Goal: Information Seeking & Learning: Learn about a topic

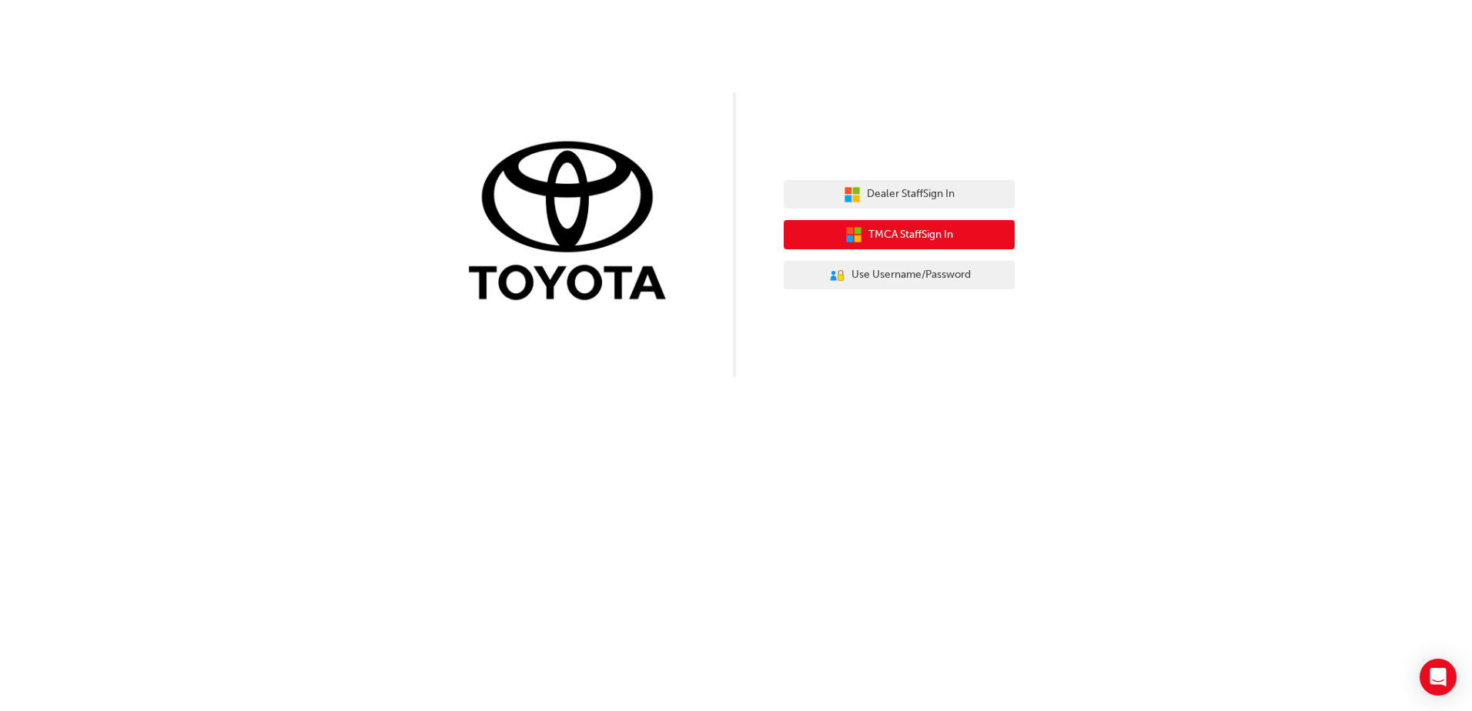
click at [858, 238] on icon "button" at bounding box center [857, 239] width 7 height 7
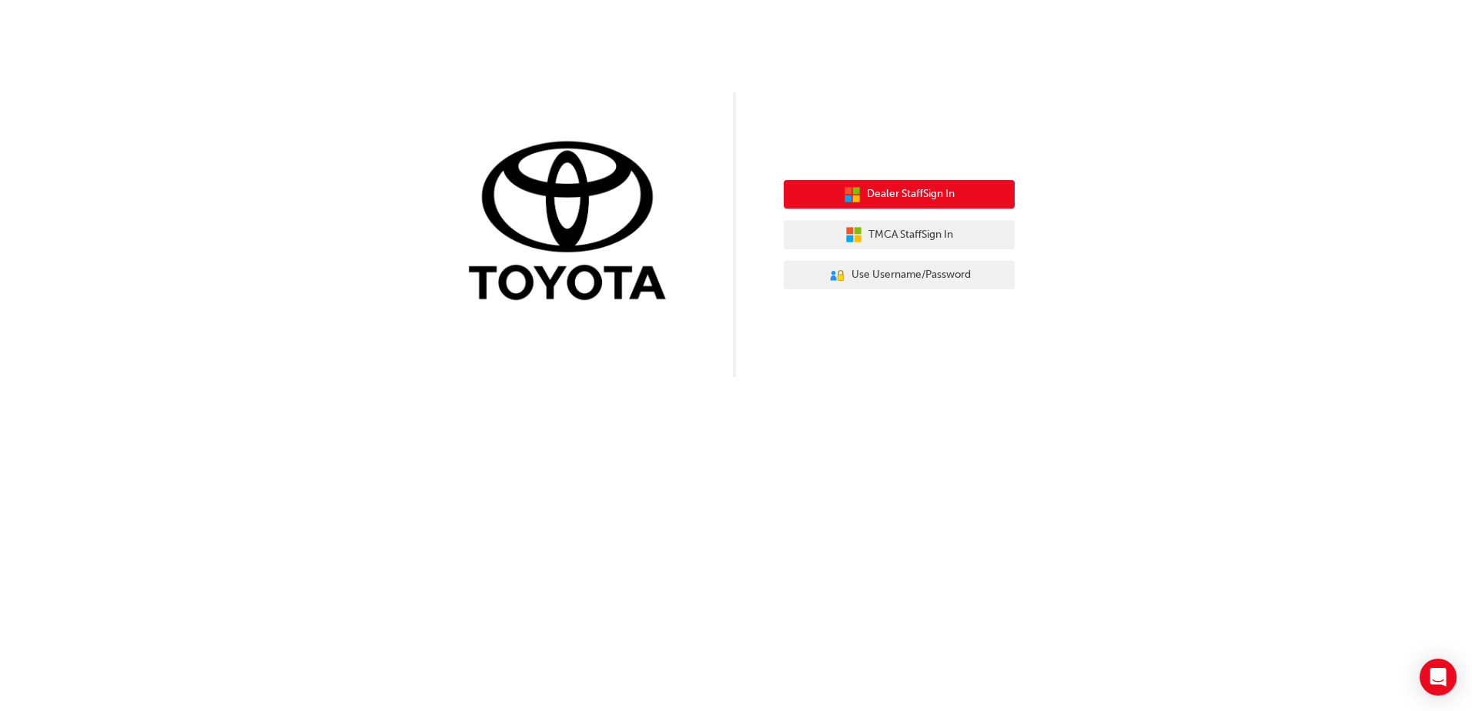
click at [918, 189] on span "Dealer Staff Sign In" at bounding box center [911, 195] width 88 height 18
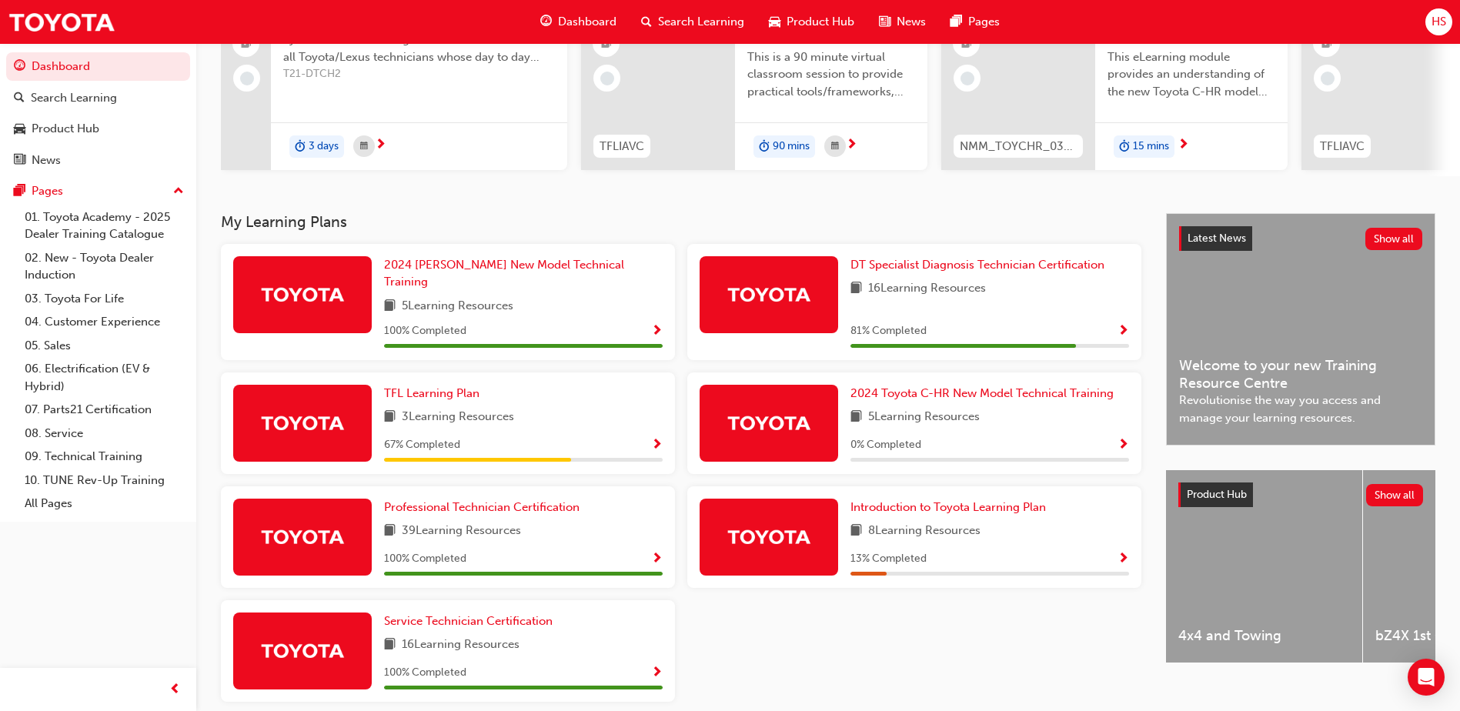
scroll to position [231, 0]
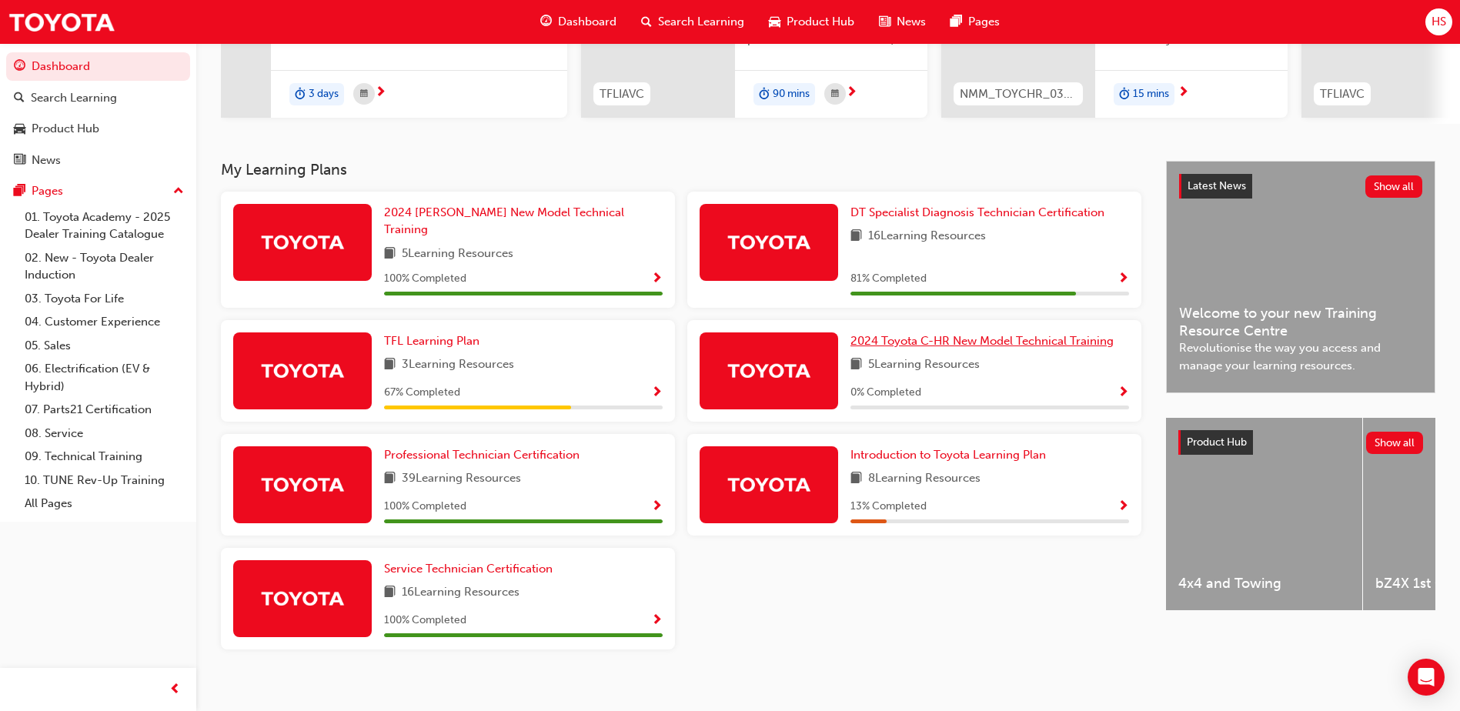
click at [994, 334] on span "2024 Toyota C-HR New Model Technical Training" at bounding box center [982, 341] width 263 height 14
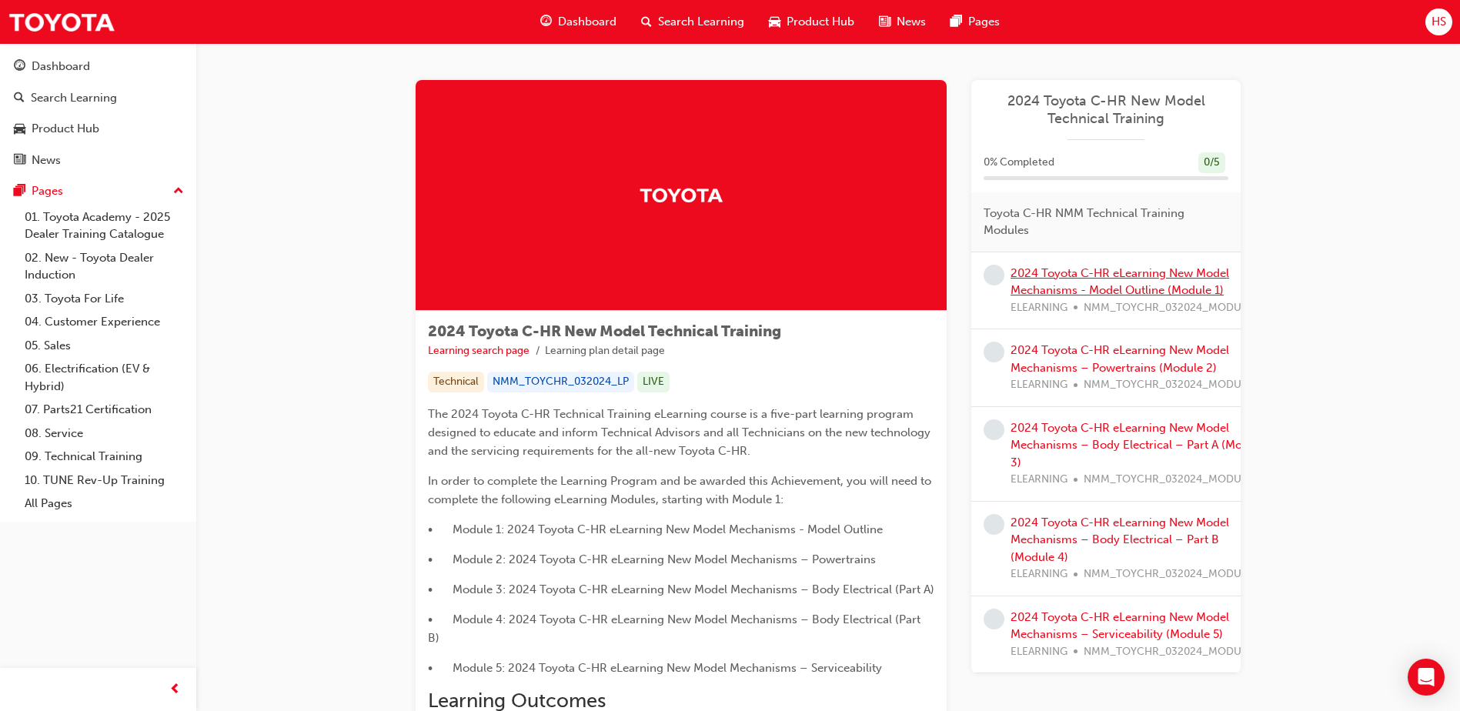
click at [1122, 279] on link "2024 Toyota C-HR eLearning New Model Mechanisms - Model Outline (Module 1)" at bounding box center [1120, 282] width 219 height 32
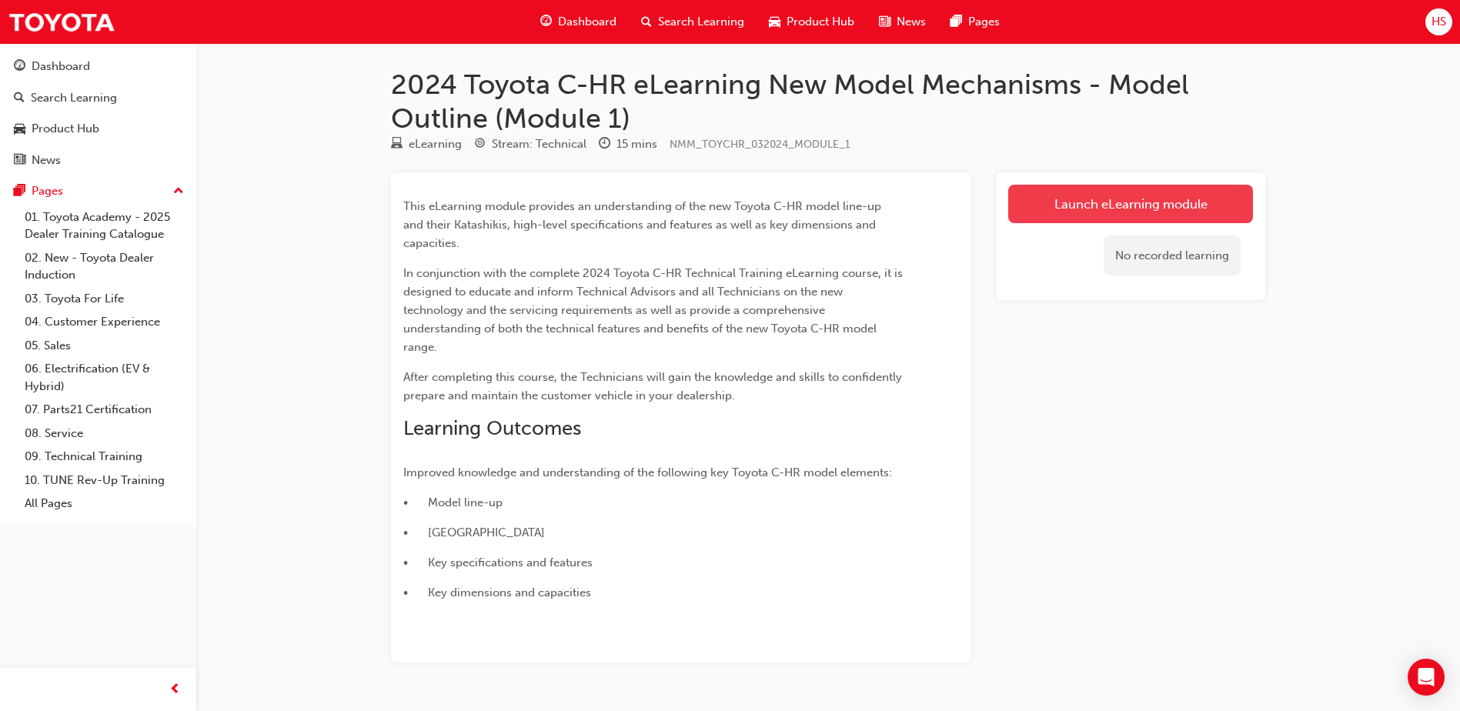
click at [1067, 202] on link "Launch eLearning module" at bounding box center [1130, 204] width 245 height 38
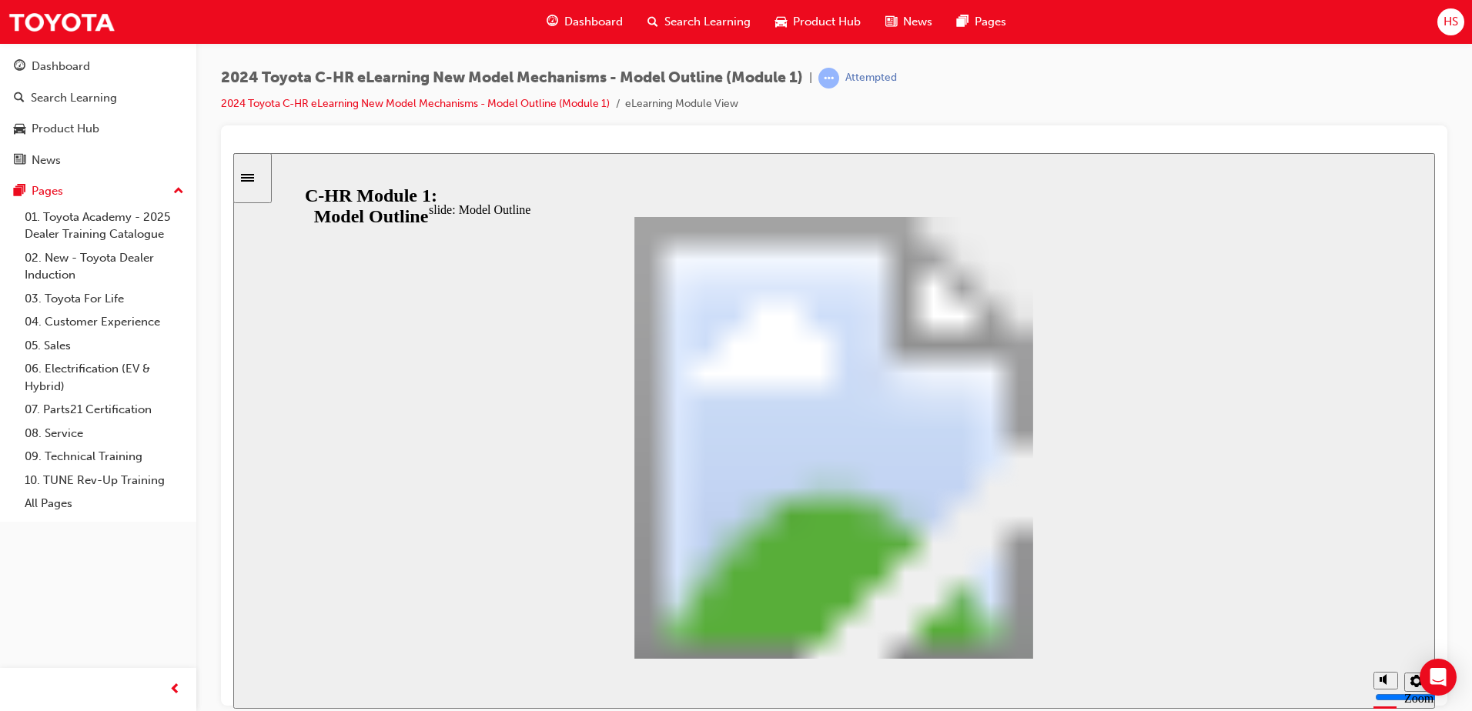
drag, startPoint x: 1042, startPoint y: 638, endPoint x: 1055, endPoint y: 553, distance: 86.4
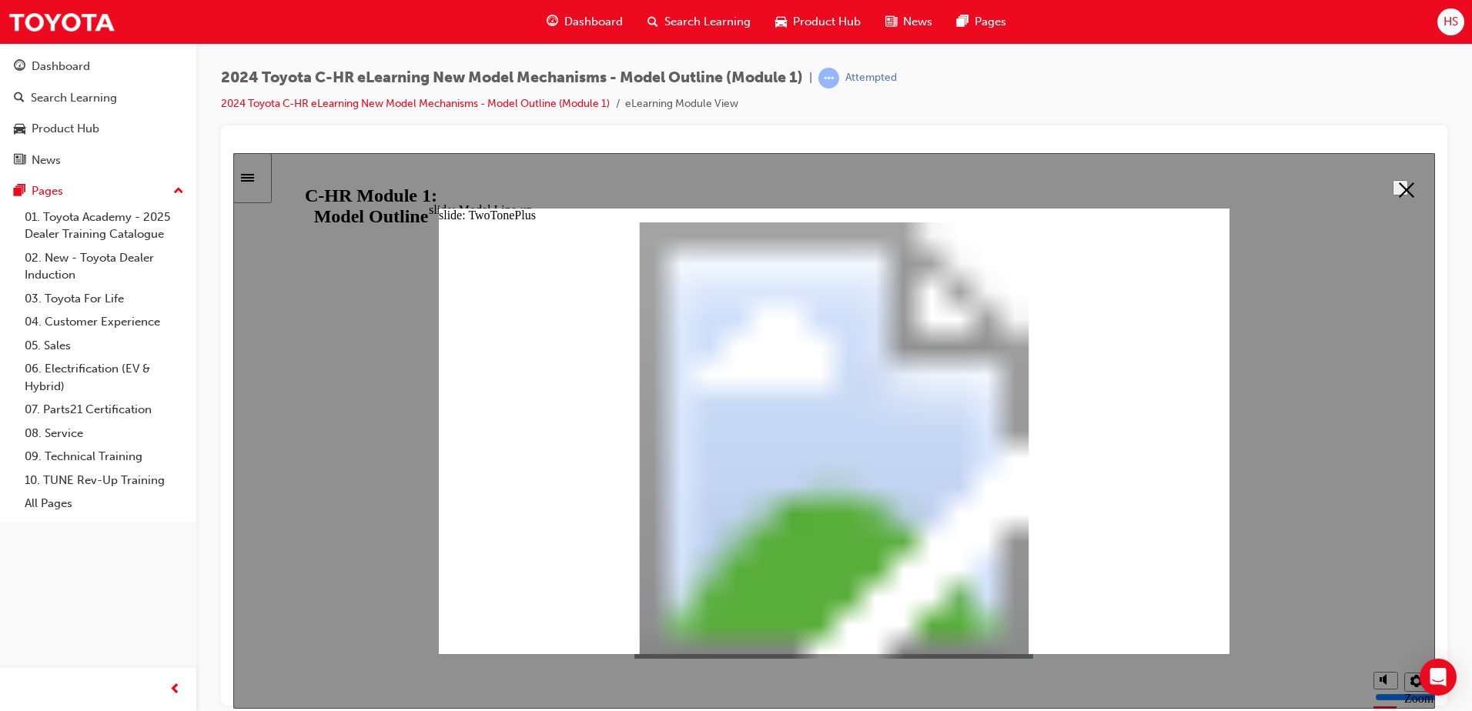
click at [1408, 185] on button "Close" at bounding box center [1399, 186] width 15 height 15
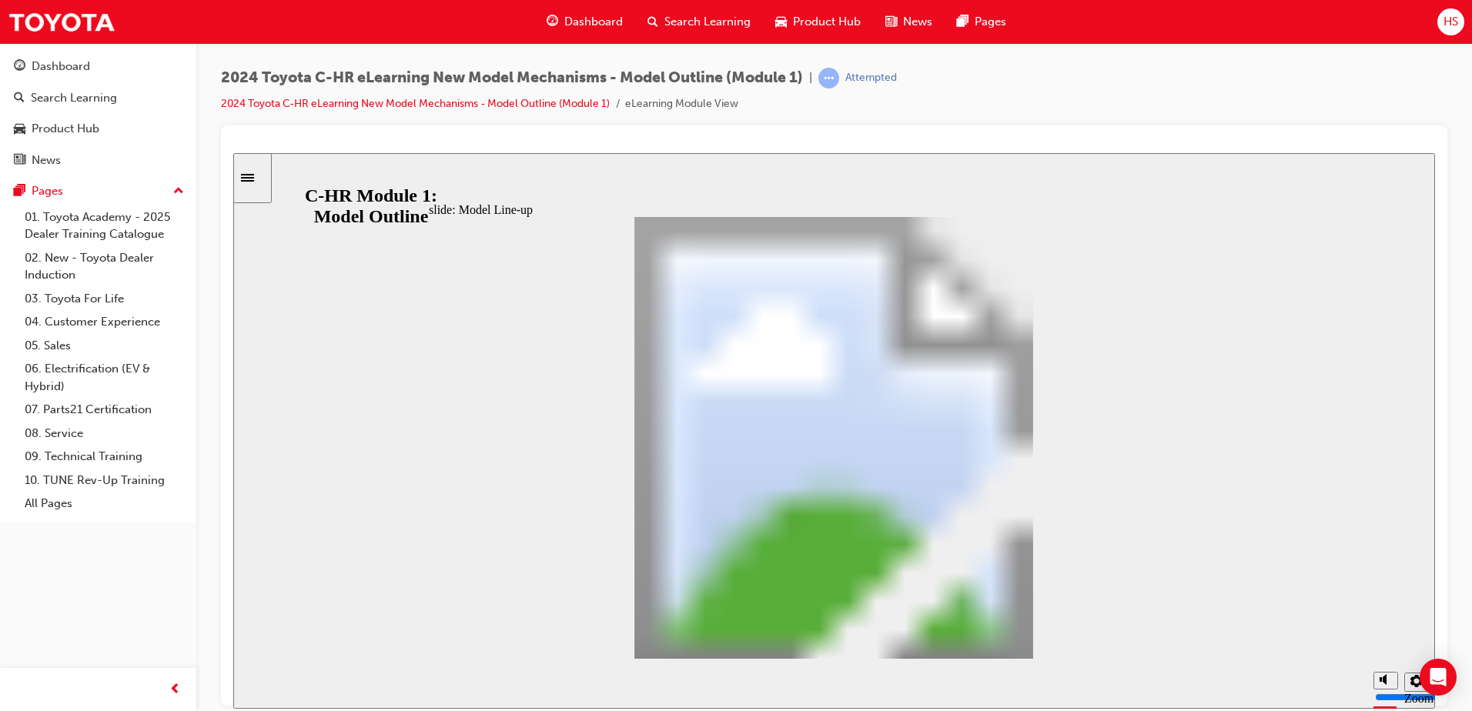
drag, startPoint x: 505, startPoint y: 510, endPoint x: 497, endPoint y: 567, distance: 57.5
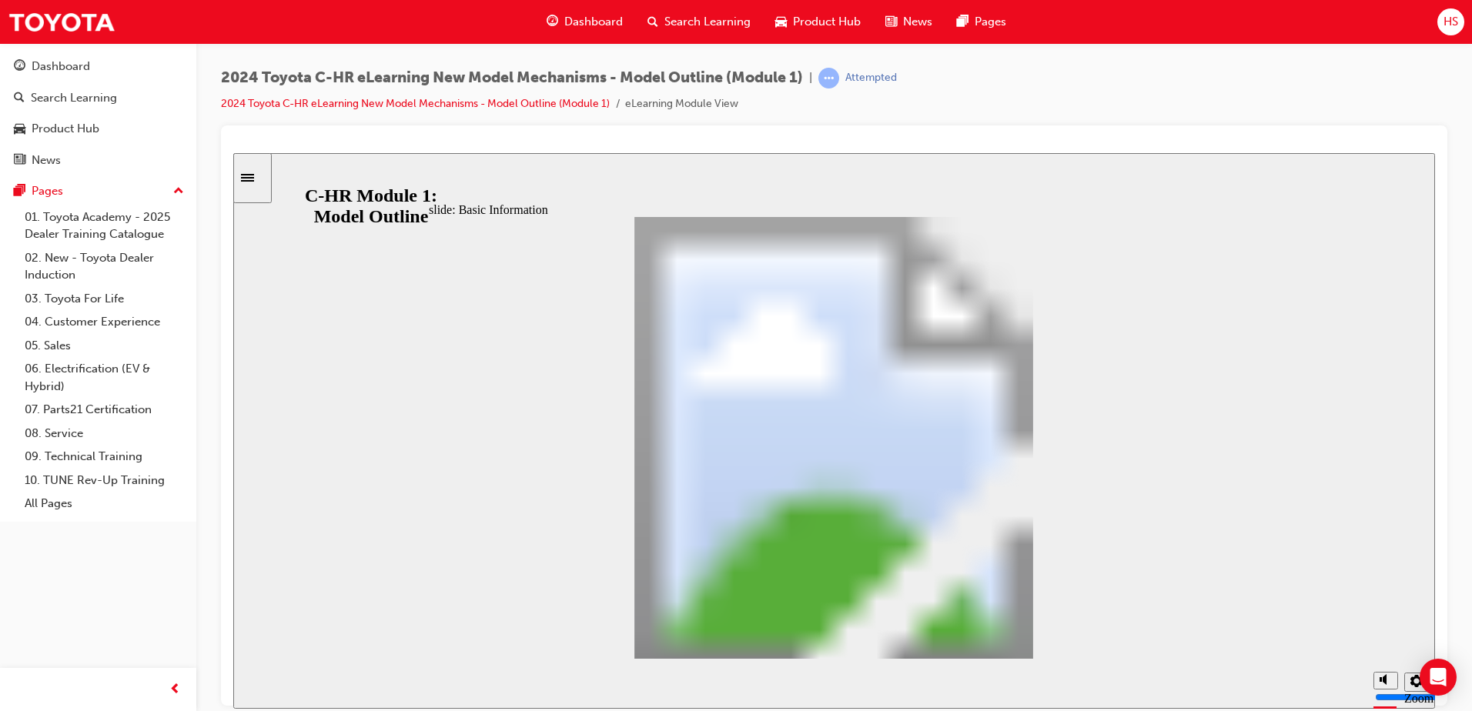
scroll to position [398, 0]
drag, startPoint x: 1083, startPoint y: 398, endPoint x: 1076, endPoint y: 556, distance: 158.0
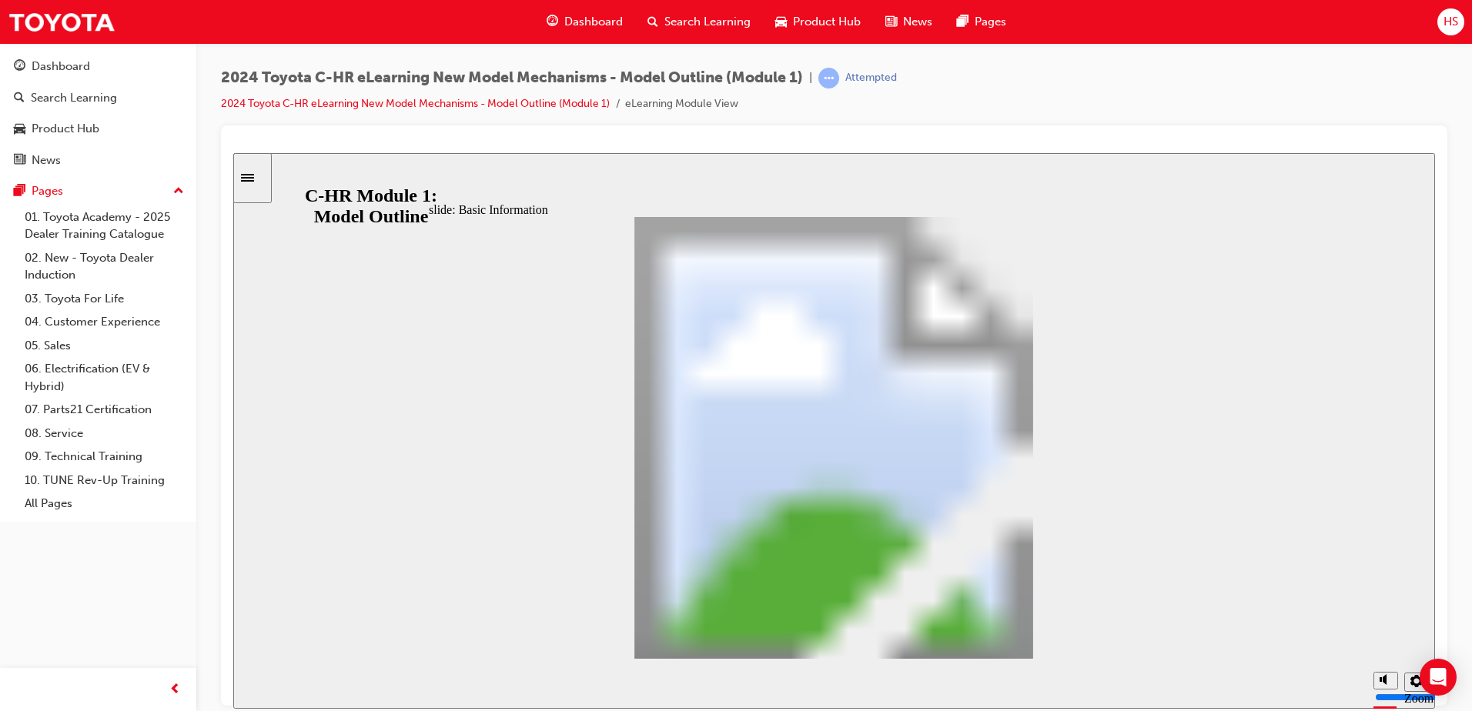
scroll to position [448, 0]
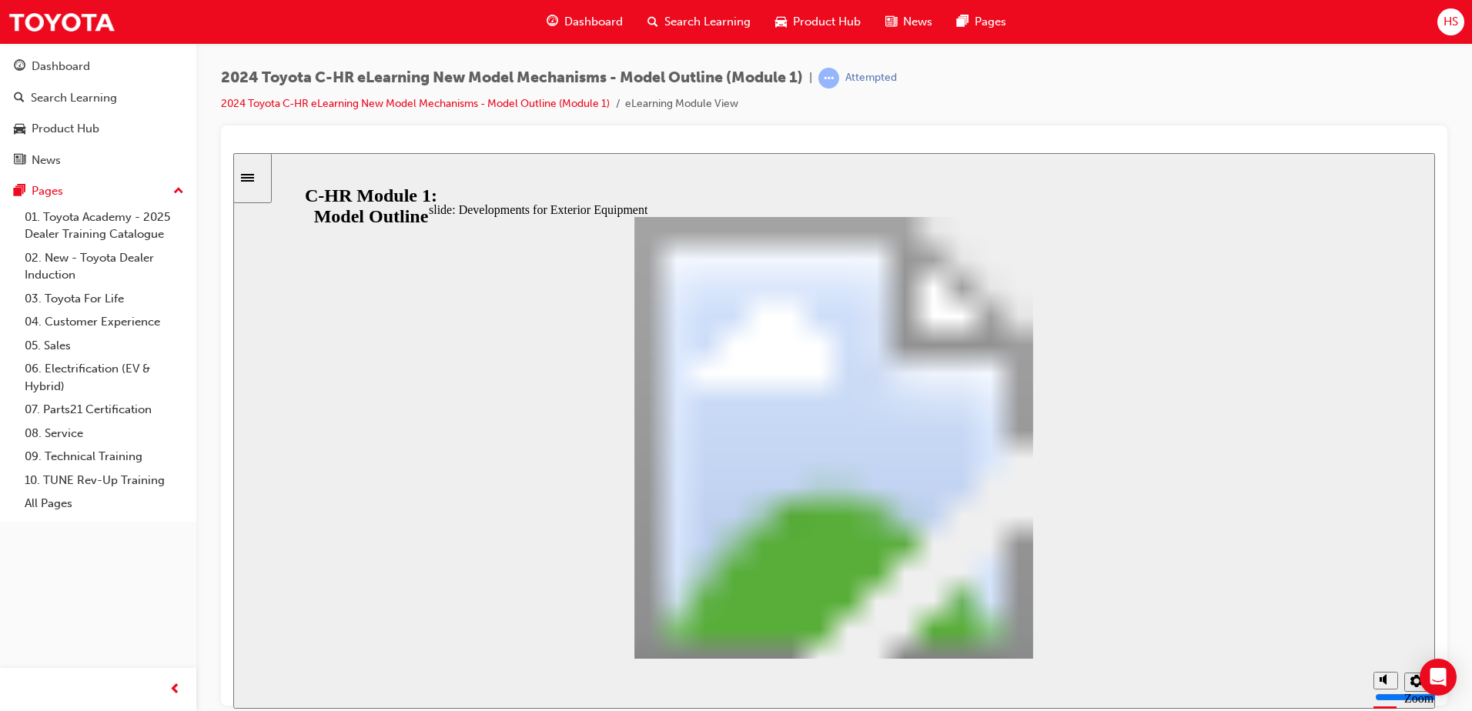
drag, startPoint x: 906, startPoint y: 613, endPoint x: 934, endPoint y: 597, distance: 32.1
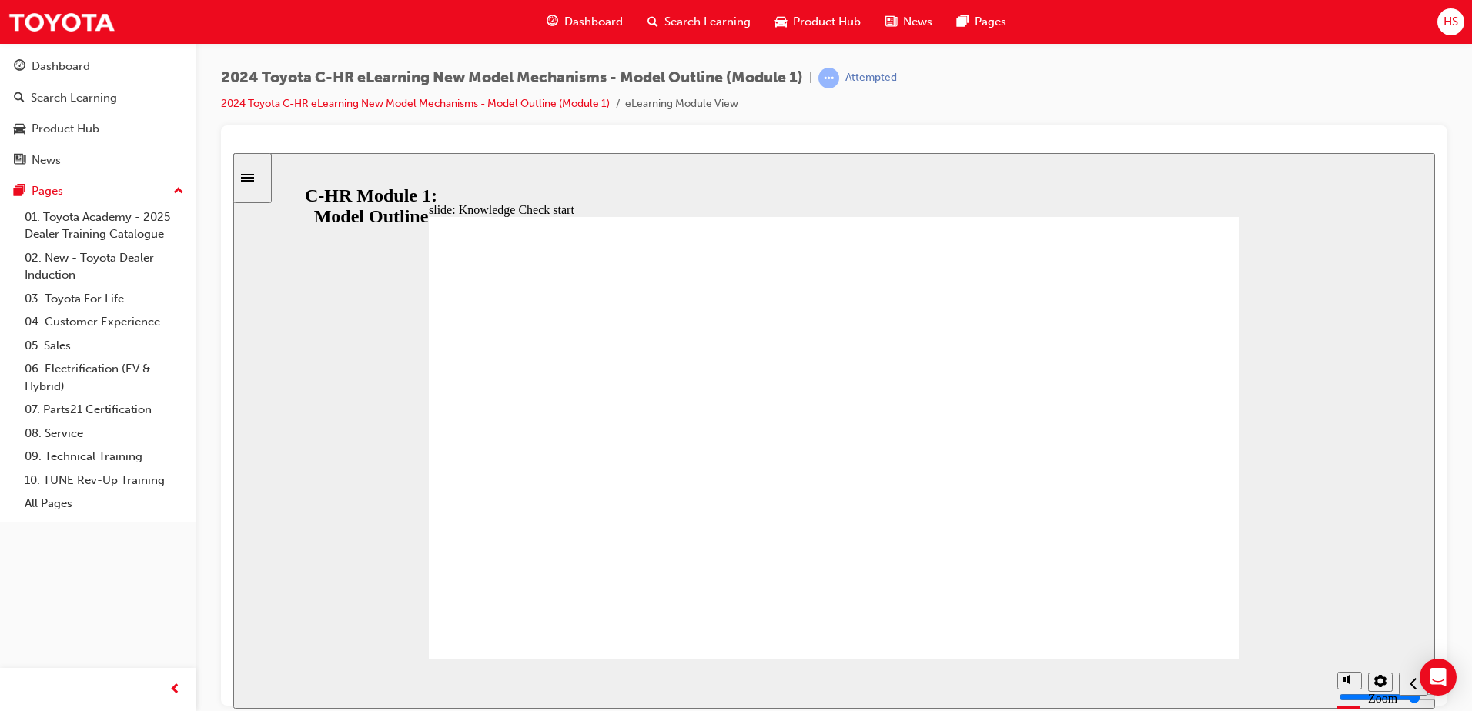
radio input "false"
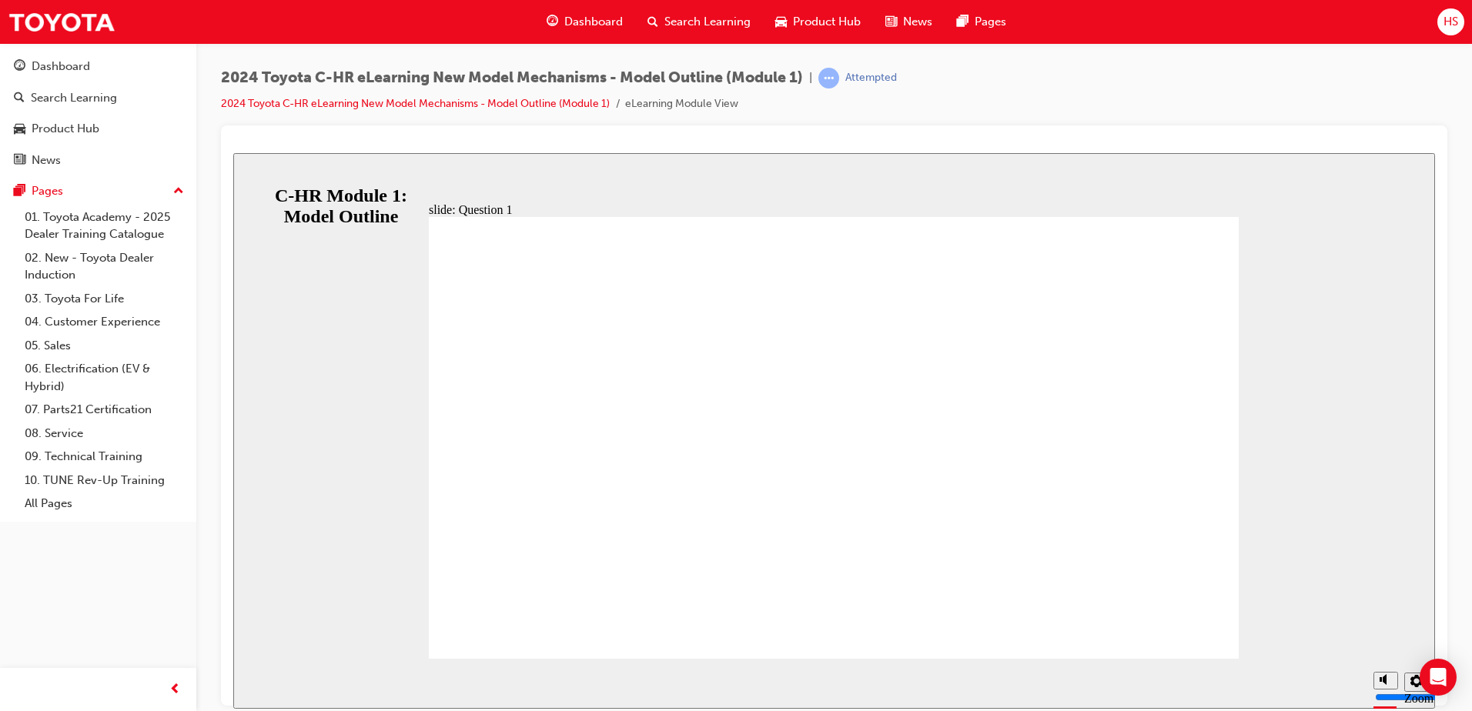
radio input "true"
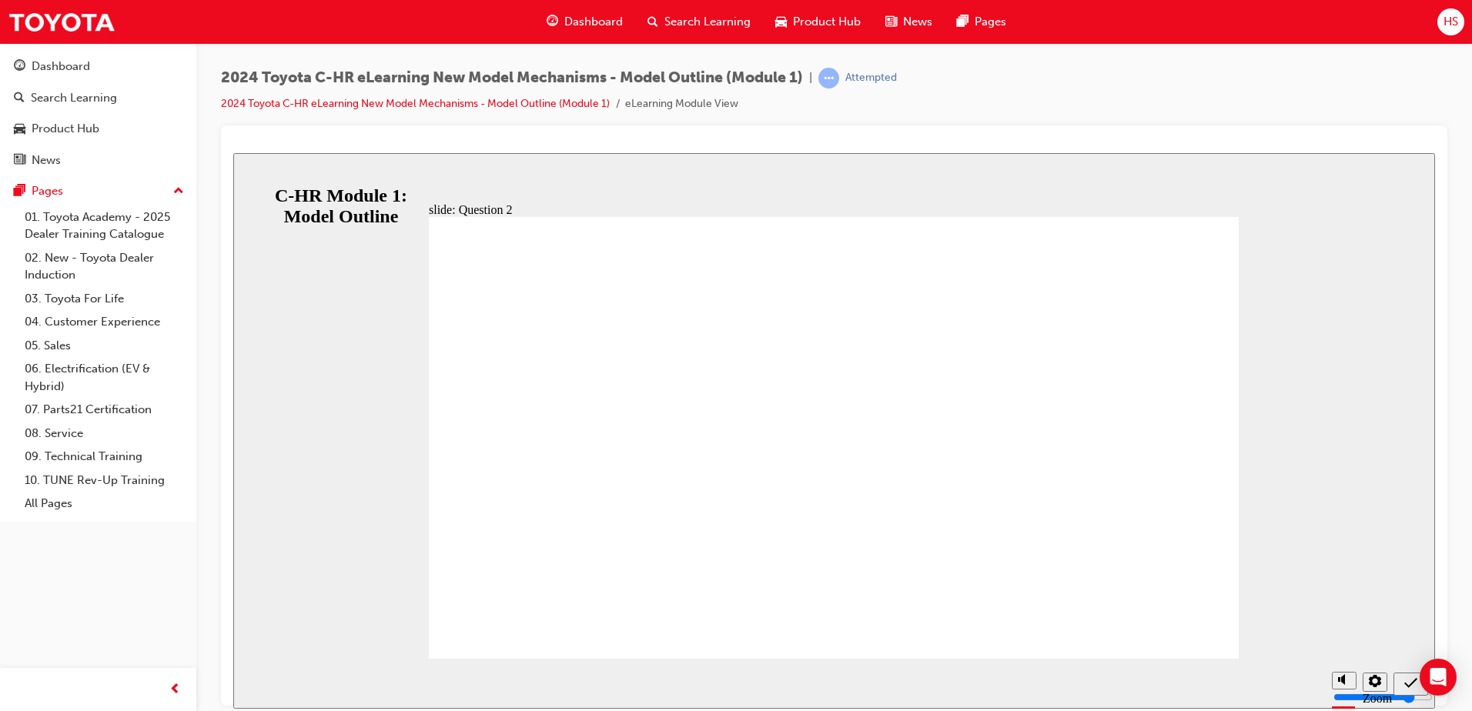
radio input "true"
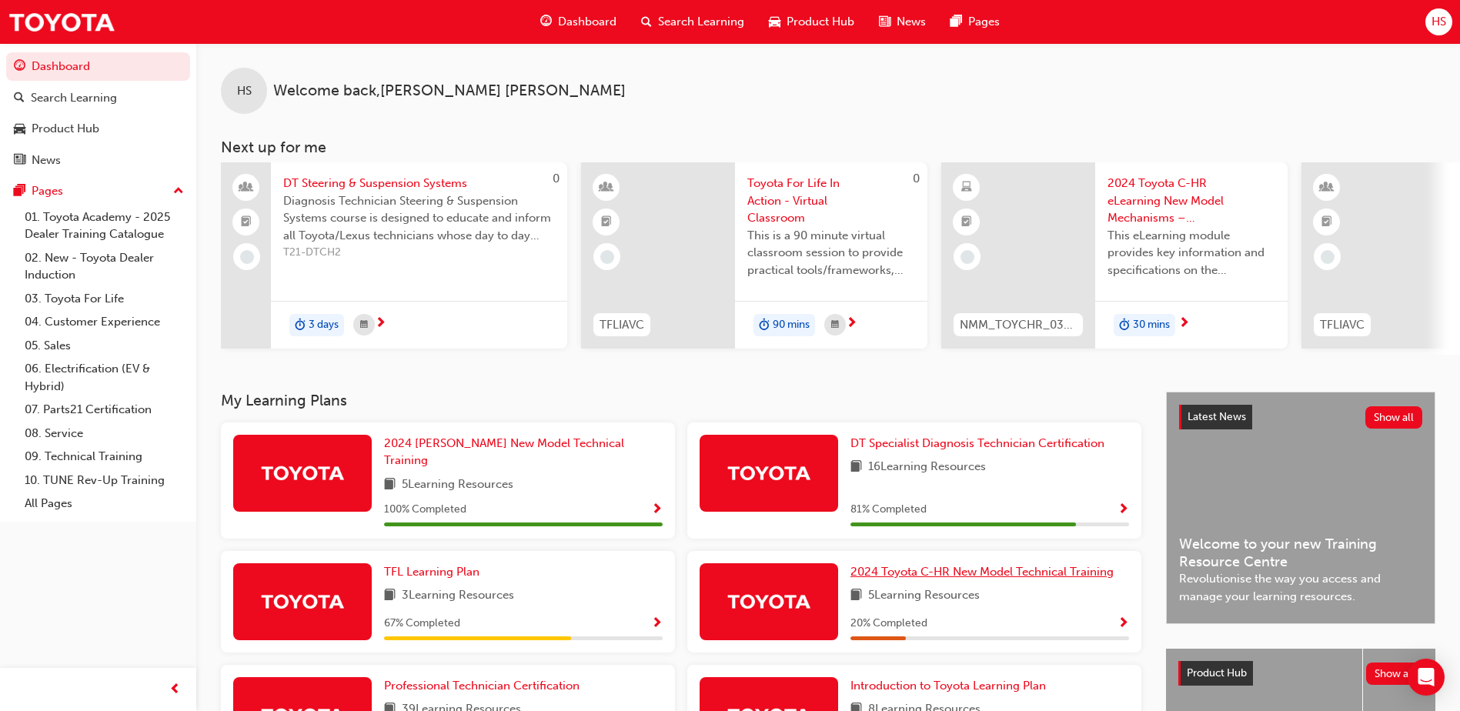
click at [960, 565] on span "2024 Toyota C-HR New Model Technical Training" at bounding box center [982, 572] width 263 height 14
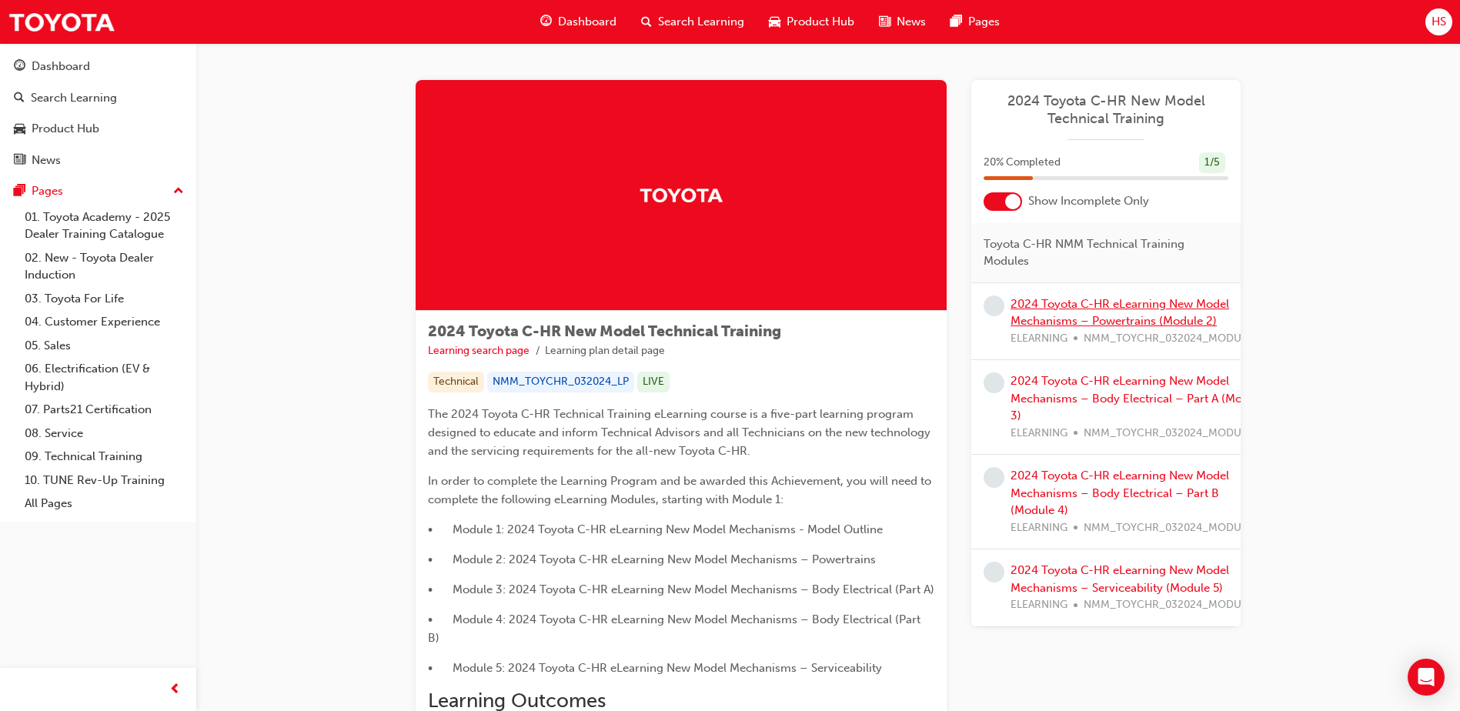
click at [1066, 308] on link "2024 Toyota C-HR eLearning New Model Mechanisms – Powertrains (Module 2)" at bounding box center [1120, 313] width 219 height 32
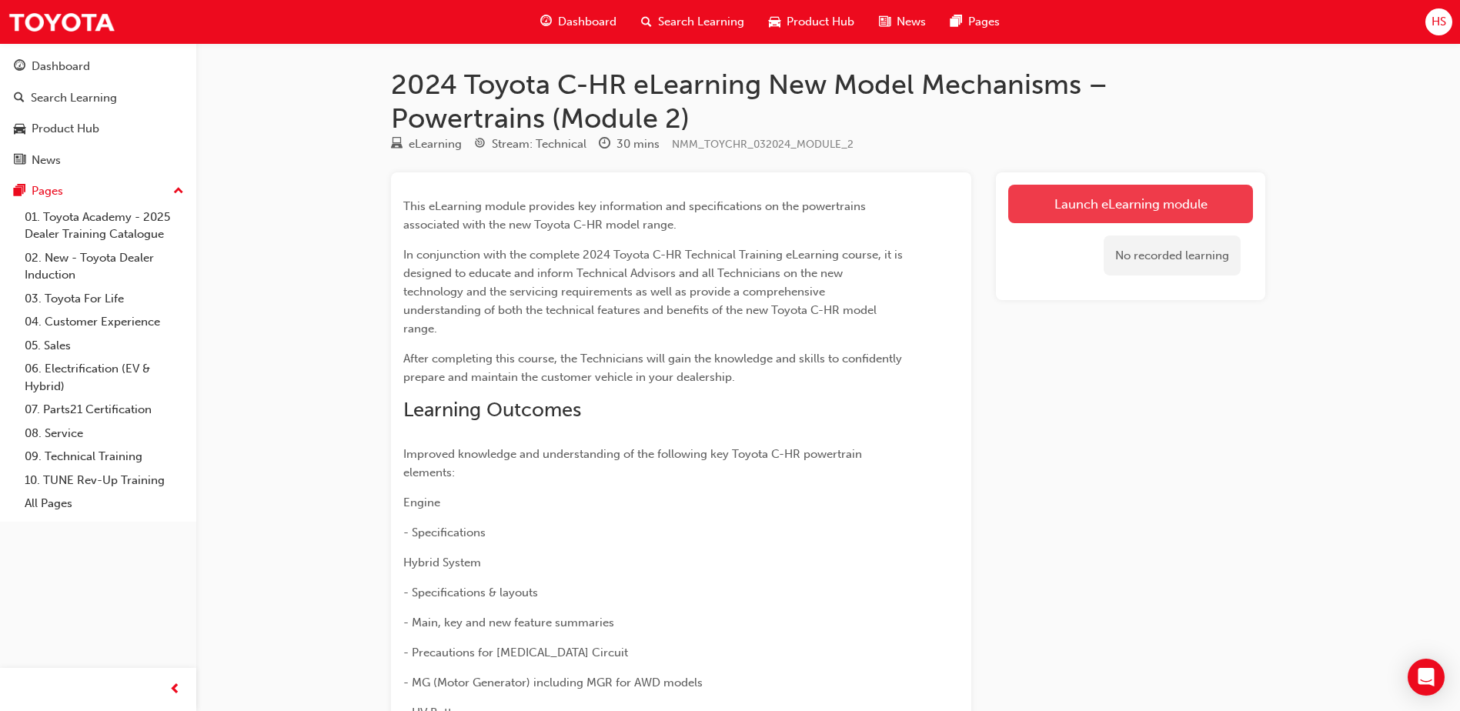
click at [1095, 210] on link "Launch eLearning module" at bounding box center [1130, 204] width 245 height 38
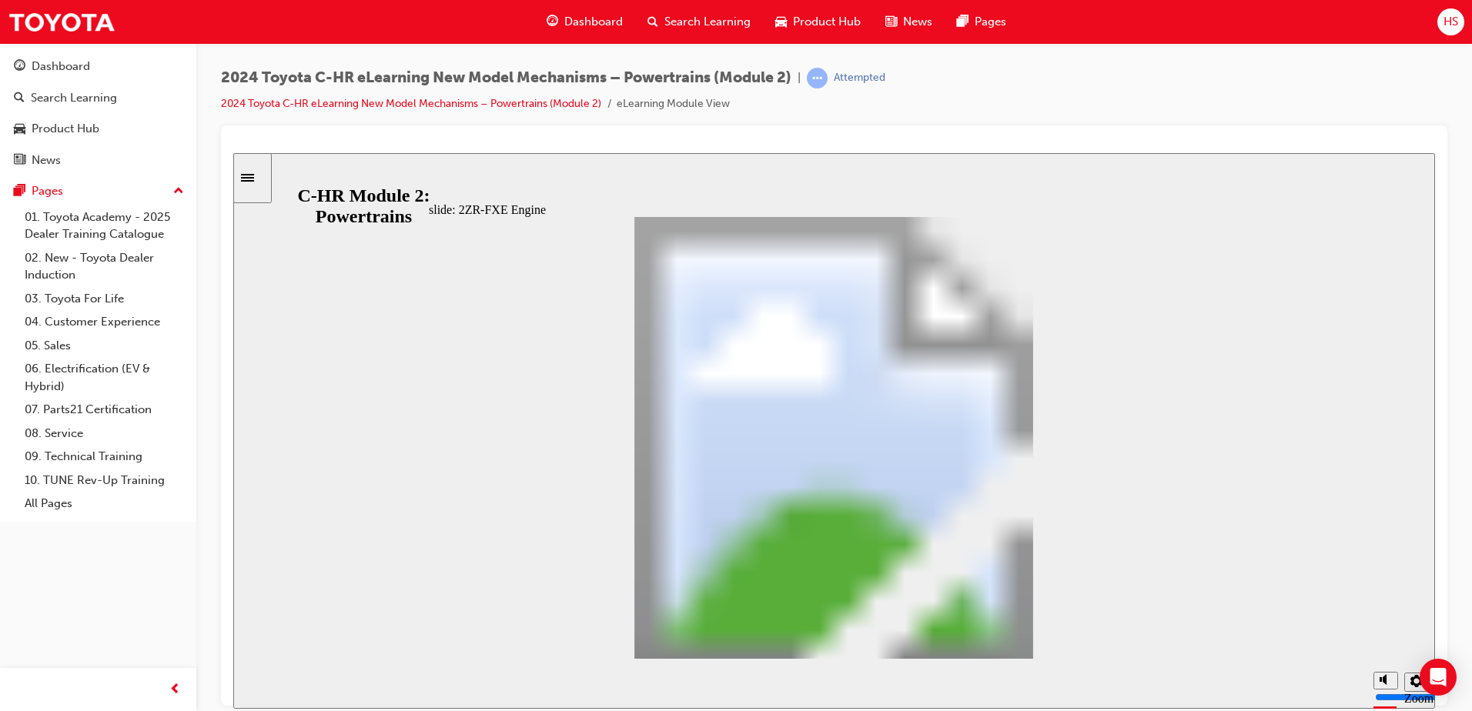
drag, startPoint x: 1089, startPoint y: 403, endPoint x: 1075, endPoint y: 605, distance: 202.2
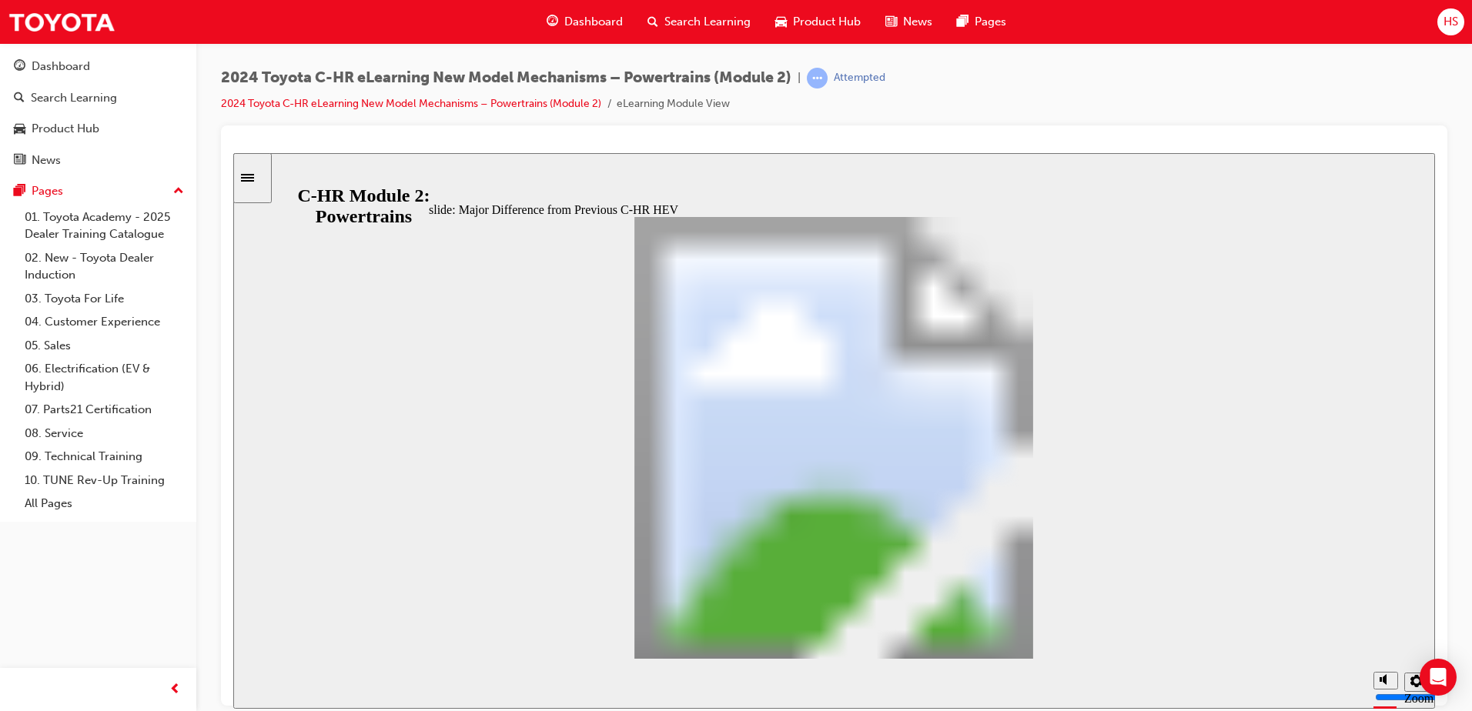
scroll to position [520, 0]
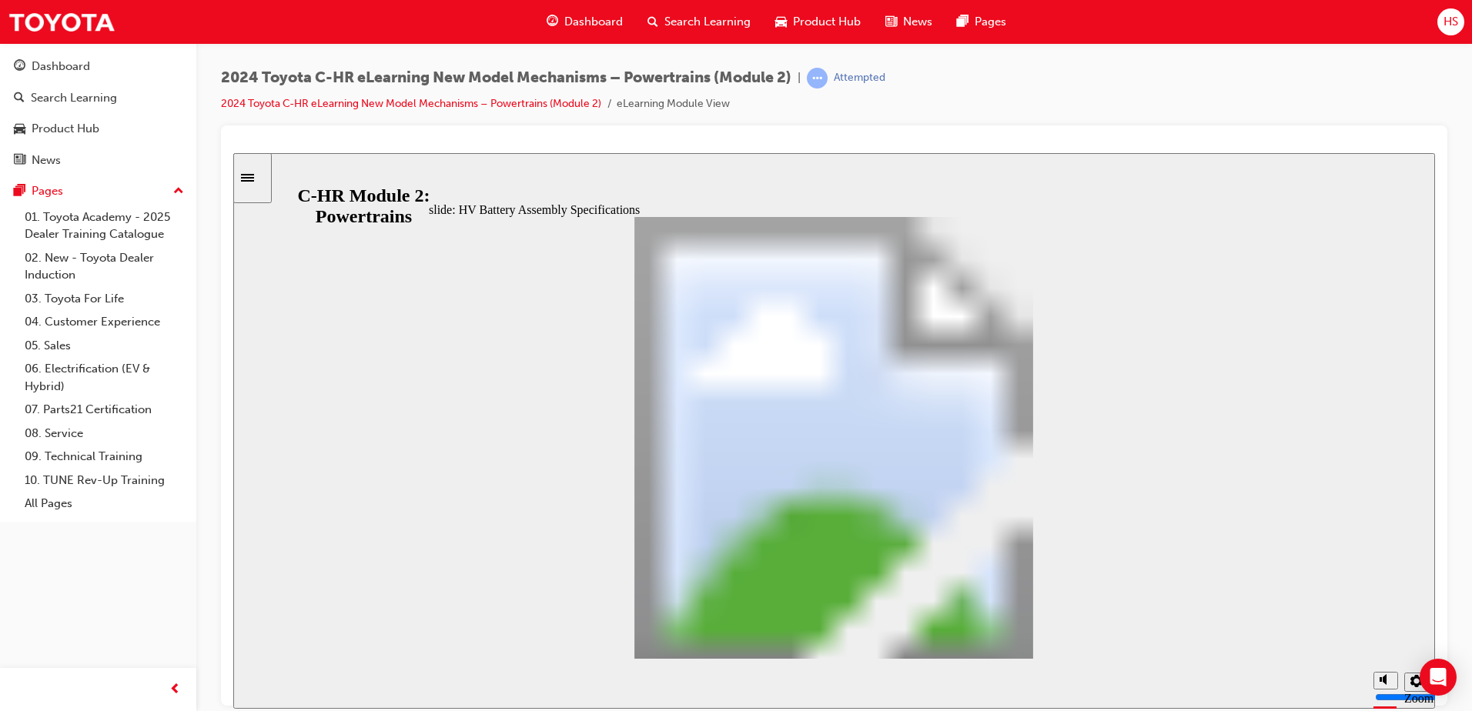
drag, startPoint x: 1045, startPoint y: 636, endPoint x: 1025, endPoint y: 633, distance: 20.2
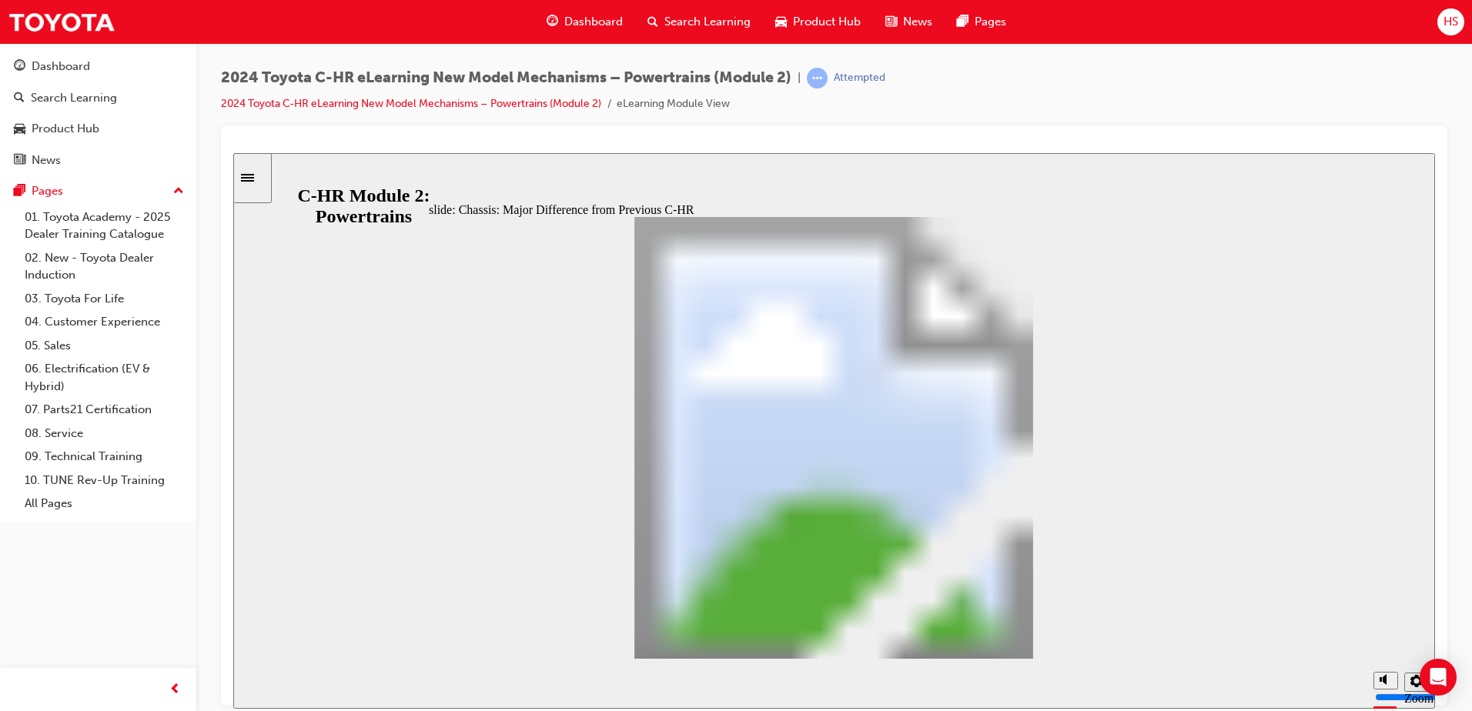
scroll to position [328, 0]
drag, startPoint x: 1027, startPoint y: 640, endPoint x: 993, endPoint y: 680, distance: 51.8
click at [993, 680] on div "slide: Chassis: Major Difference from Previous C-HR Table with 4 columns and 11…" at bounding box center [834, 430] width 1202 height 556
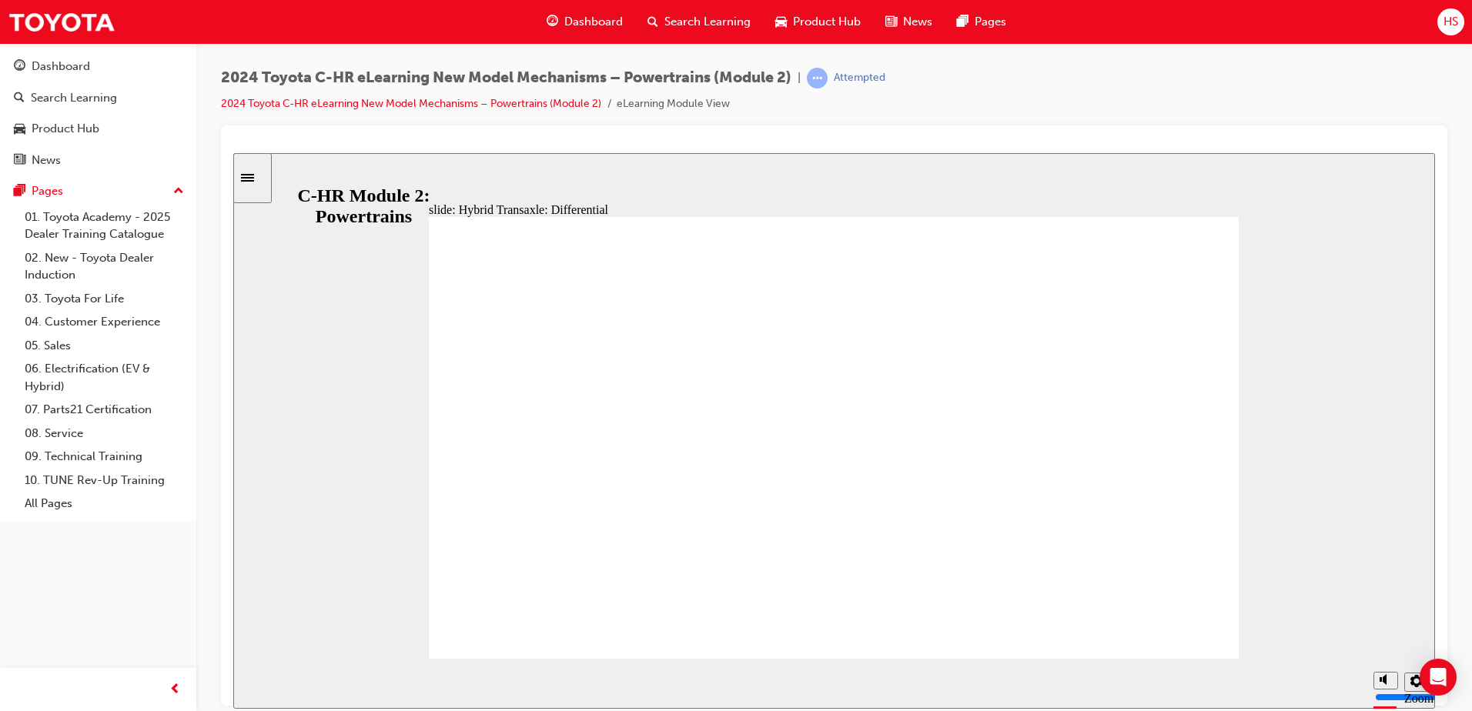
drag, startPoint x: 1039, startPoint y: 634, endPoint x: 957, endPoint y: 700, distance: 105.2
click at [957, 700] on div "slide: Hybrid Transaxle: Differential Hybrid Transaxle: Differential Oval 16 Ov…" at bounding box center [834, 430] width 1202 height 556
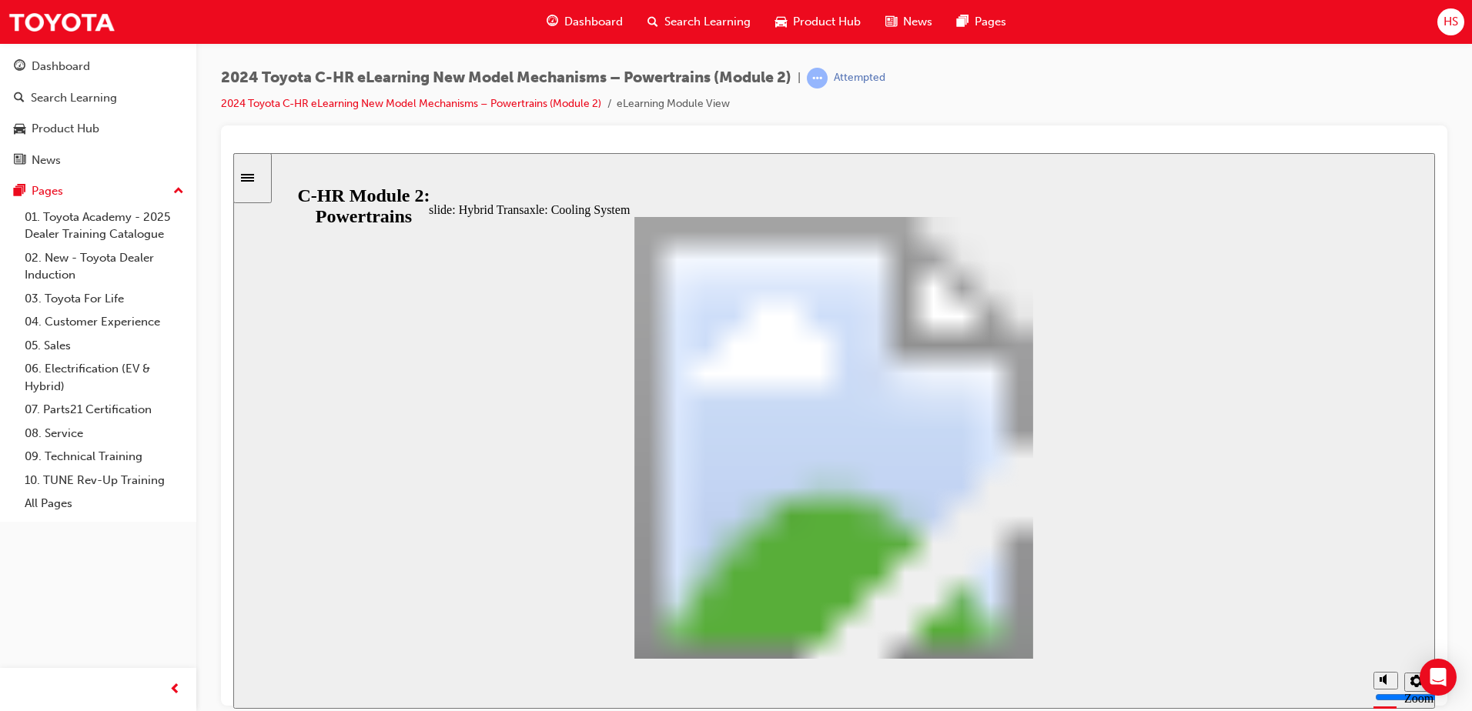
click at [1347, 162] on div "slide: Hybrid Transaxle: Lubrication System Rectangular Hotspot 1 Rectangular C…" at bounding box center [834, 430] width 1202 height 556
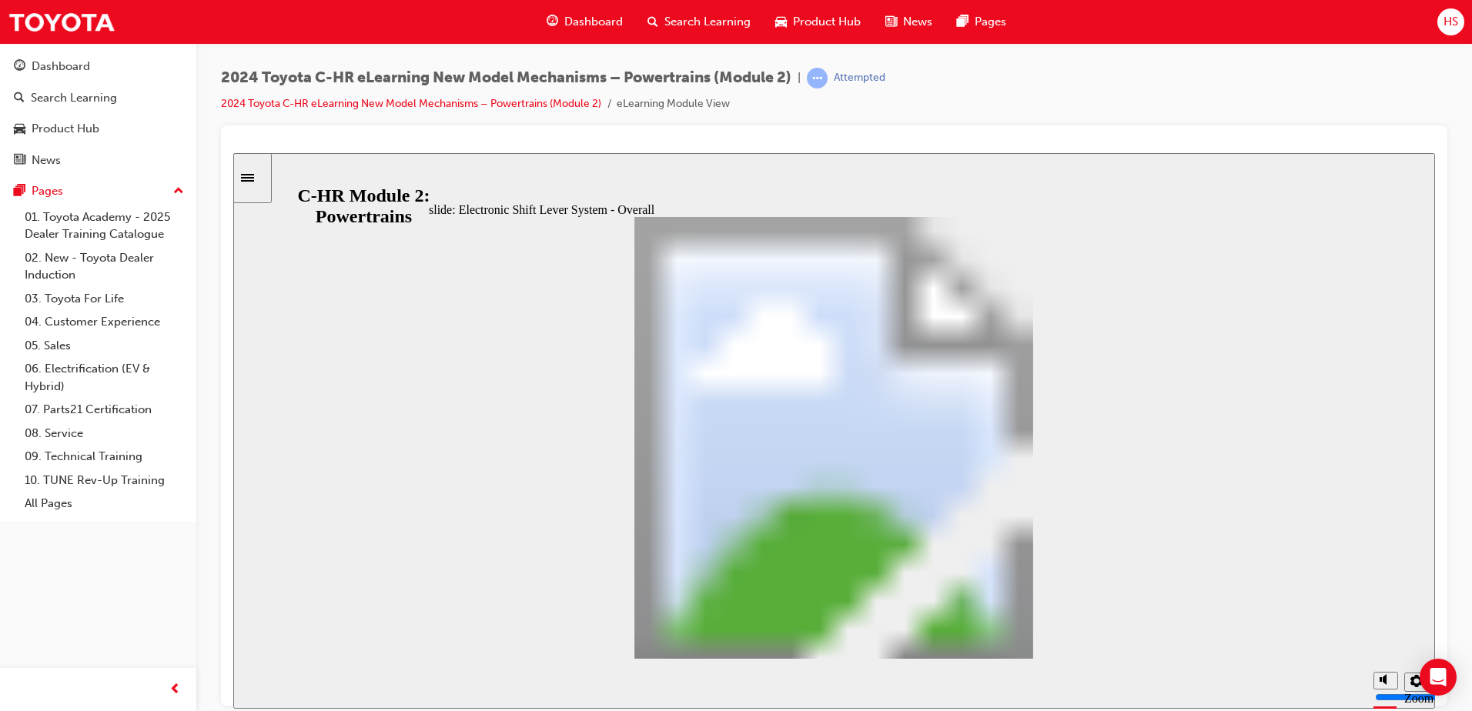
drag, startPoint x: 550, startPoint y: 299, endPoint x: 608, endPoint y: 299, distance: 57.7
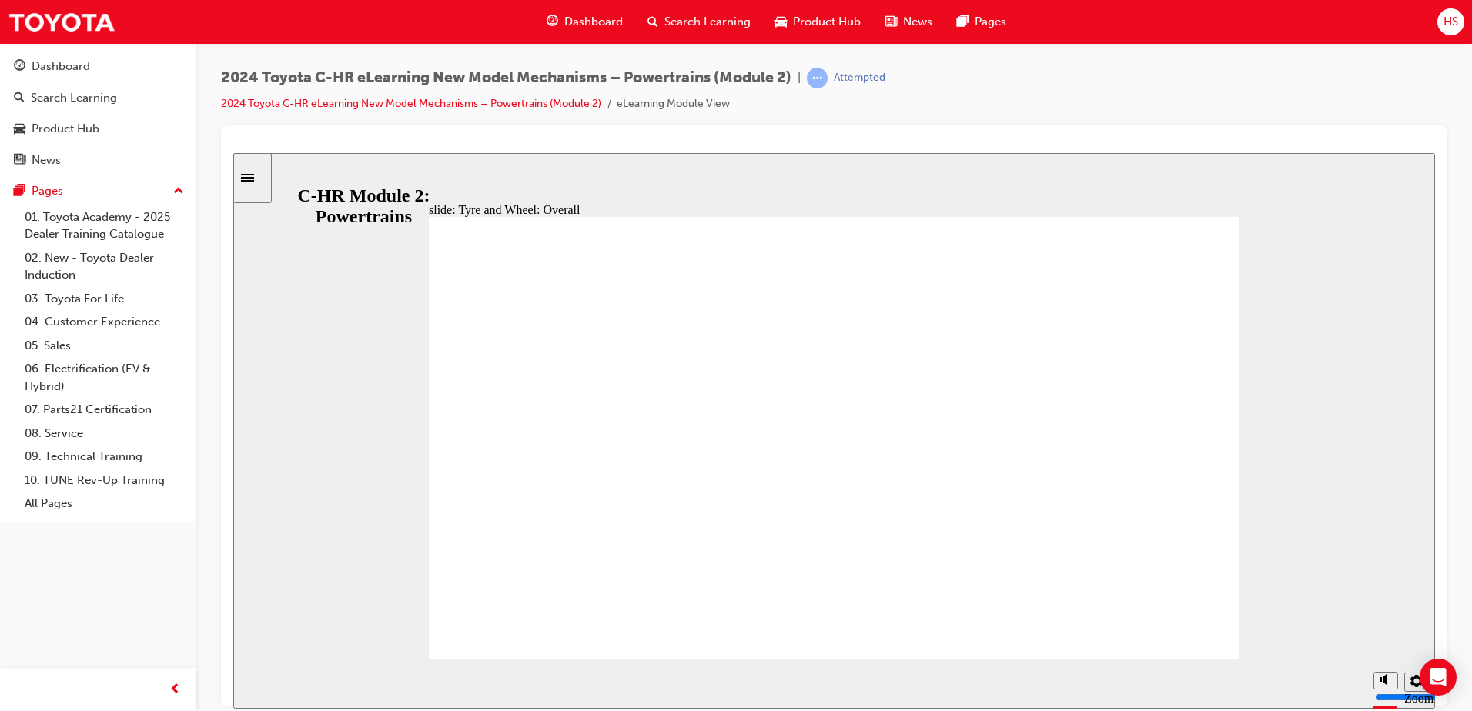
scroll to position [159, 0]
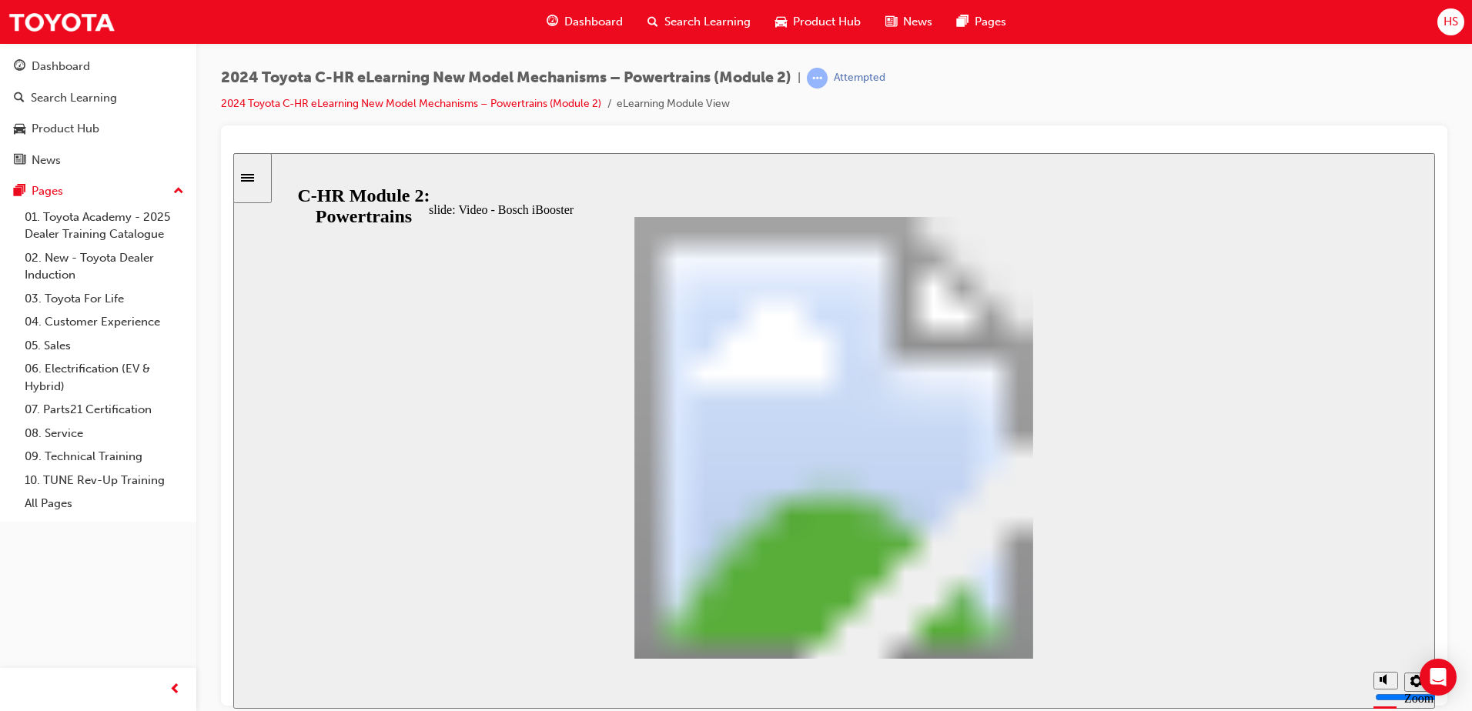
scroll to position [0, 0]
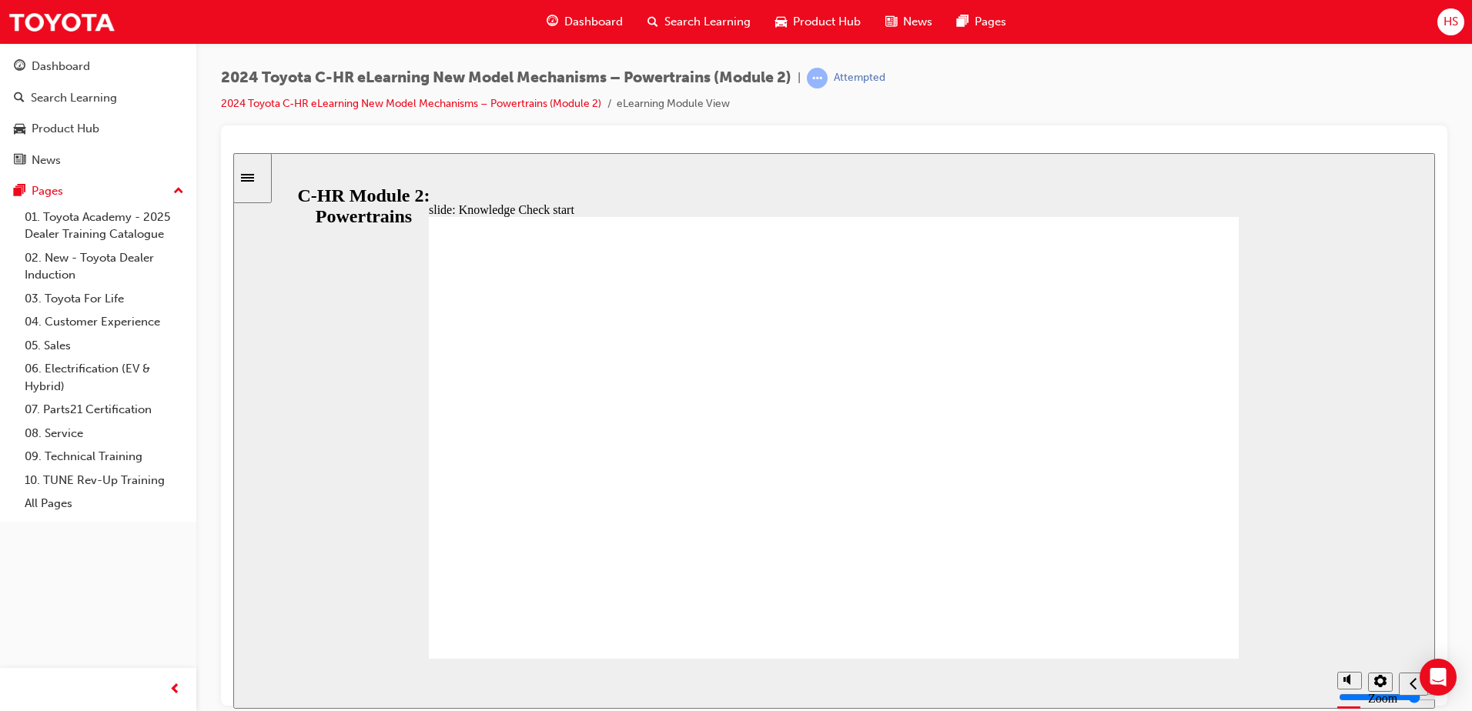
radio input "true"
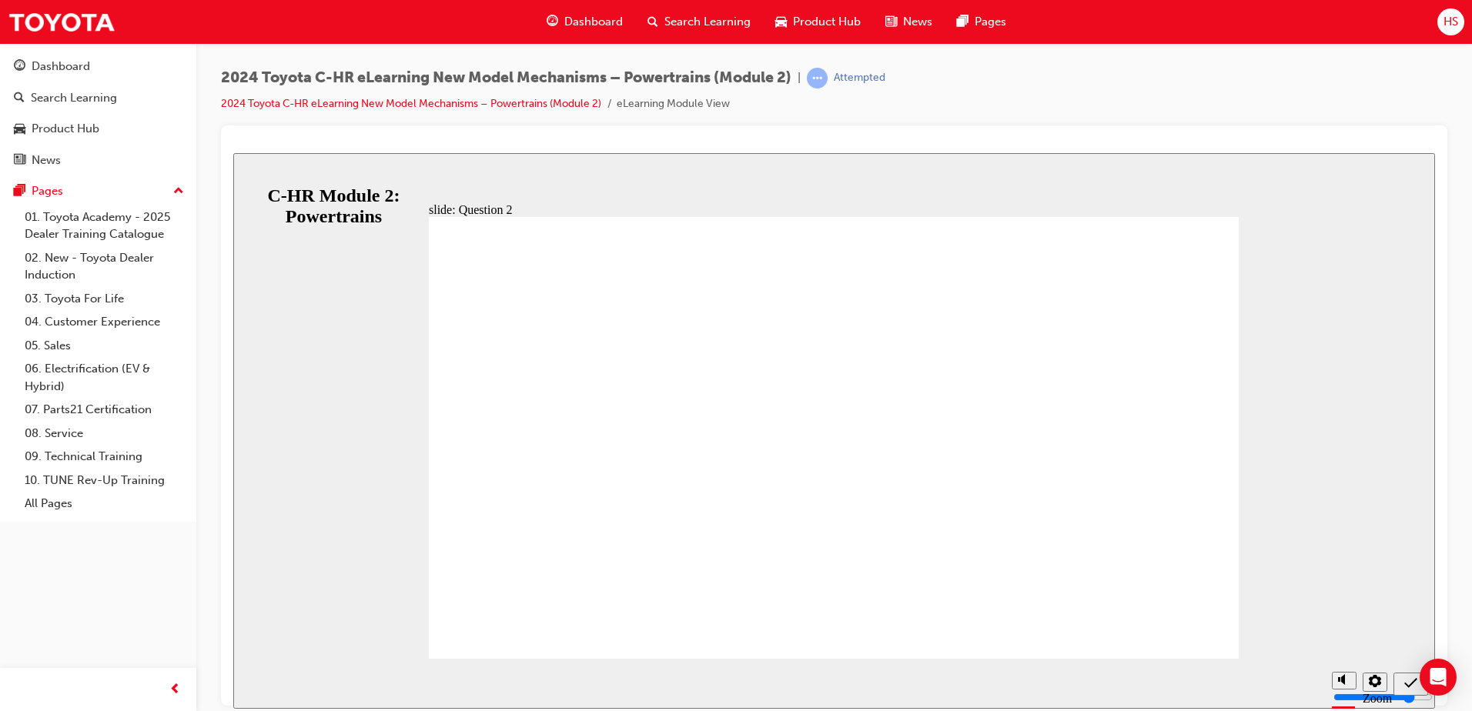
radio input "true"
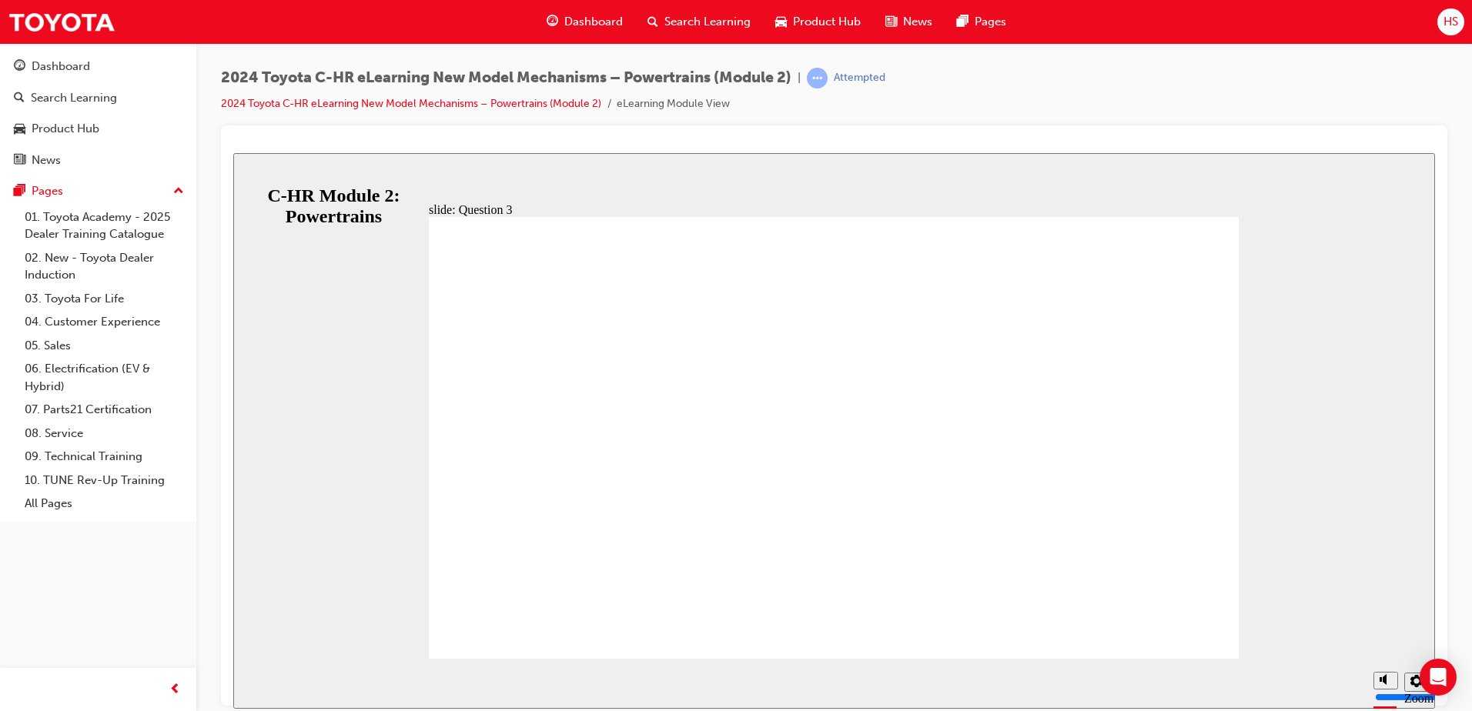
radio input "true"
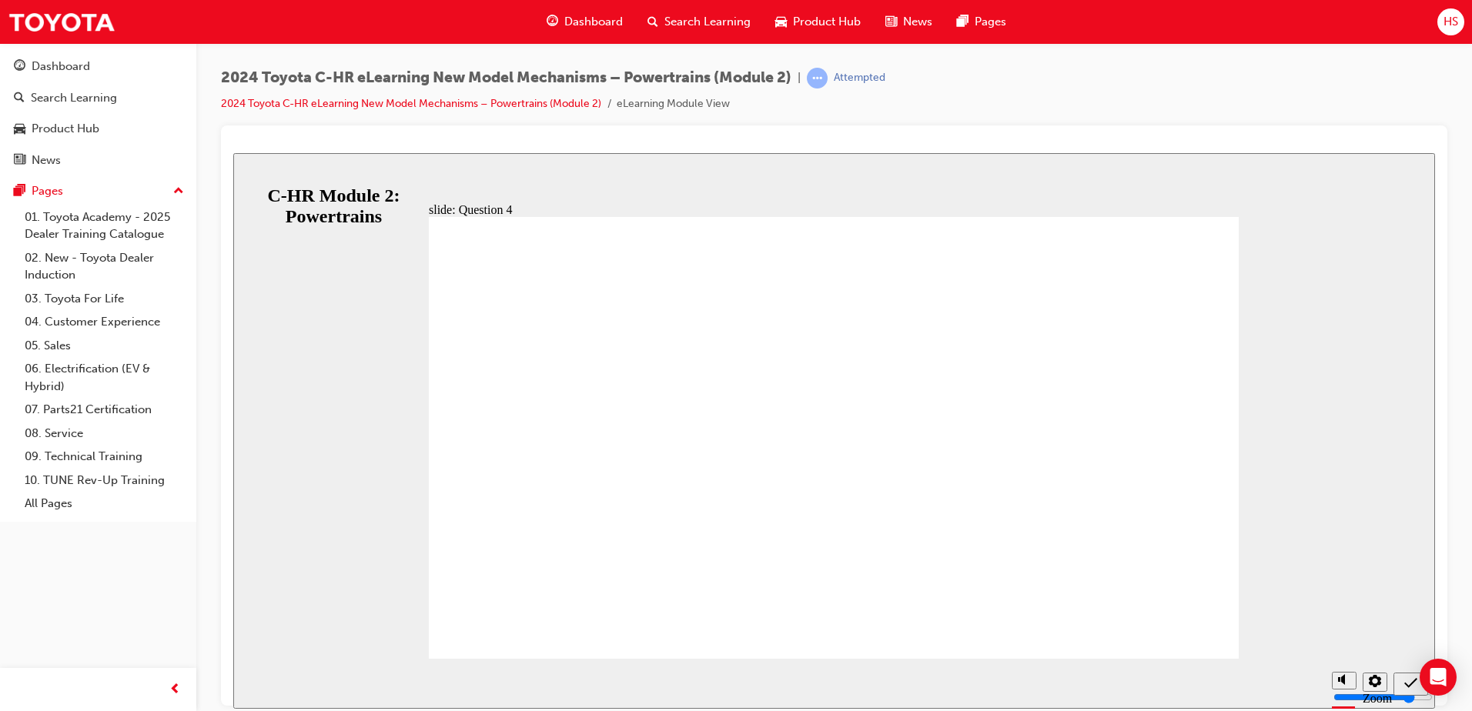
radio input "true"
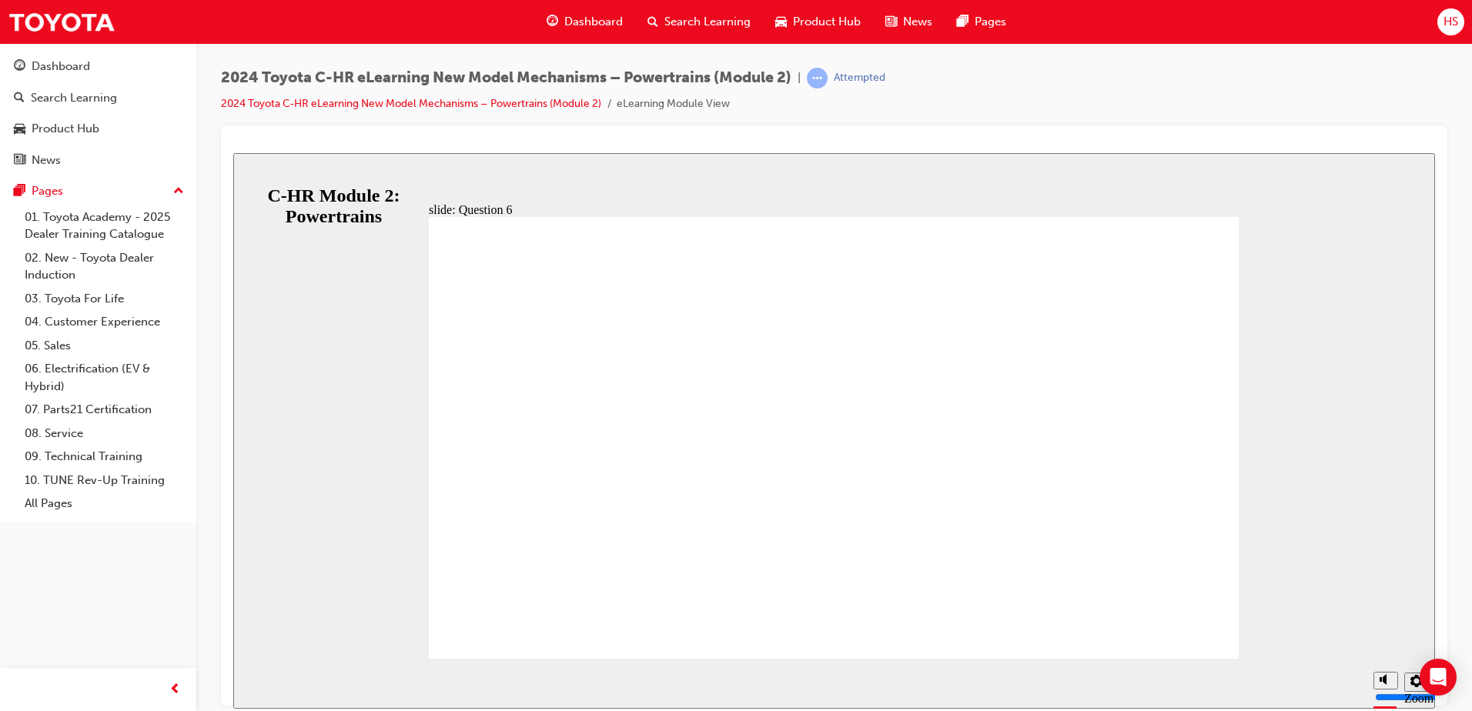
radio input "true"
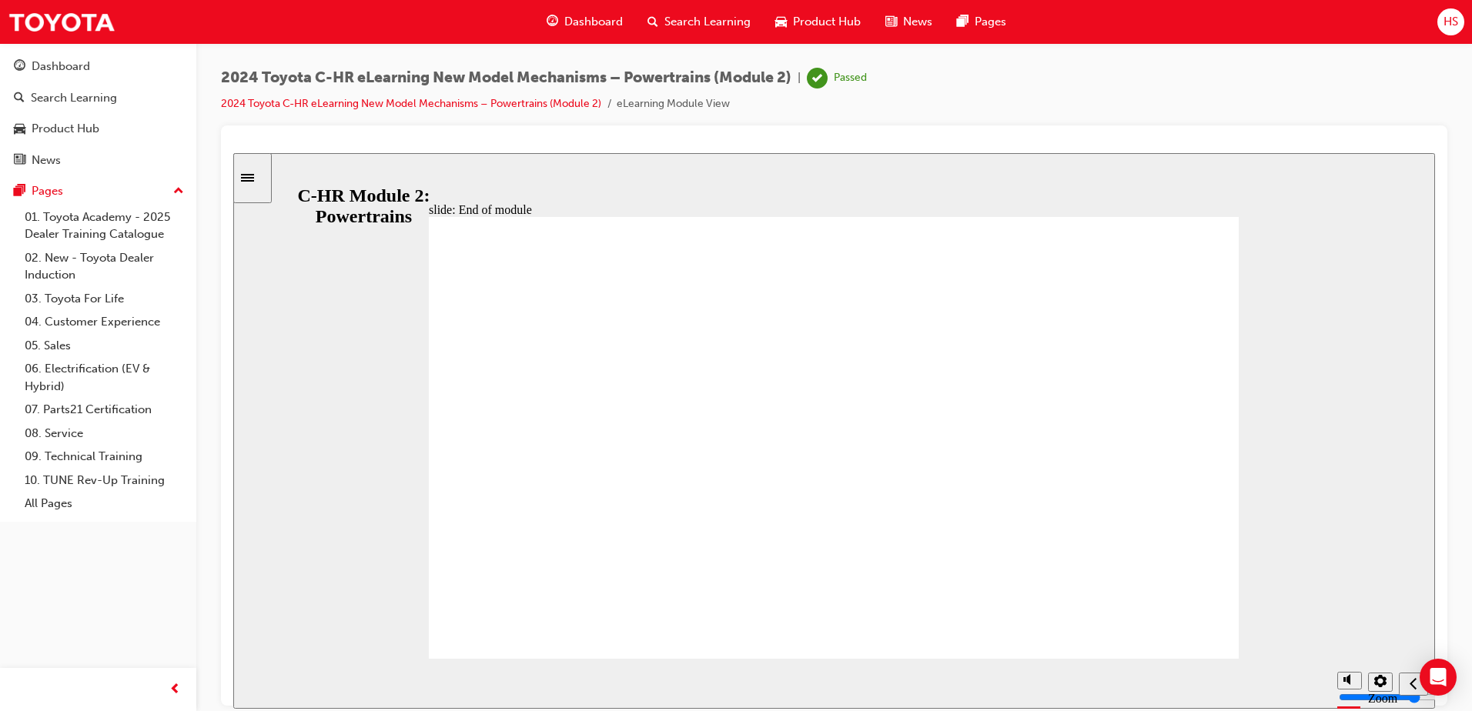
click at [1013, 677] on section "Playback Speed 2 1.75 1.5 1.25 0.75" at bounding box center [834, 683] width 1202 height 50
click at [61, 70] on div "Dashboard" at bounding box center [61, 67] width 59 height 18
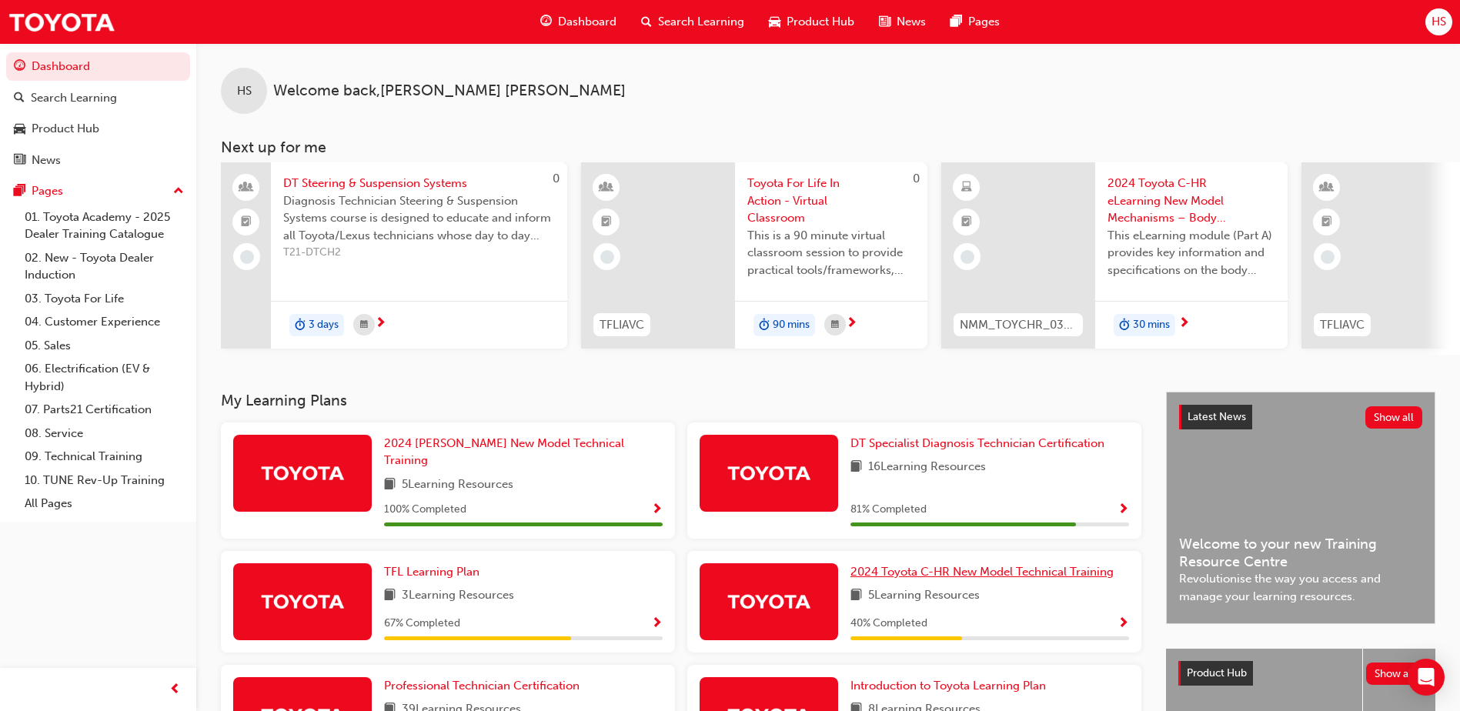
click at [920, 565] on span "2024 Toyota C-HR New Model Technical Training" at bounding box center [982, 572] width 263 height 14
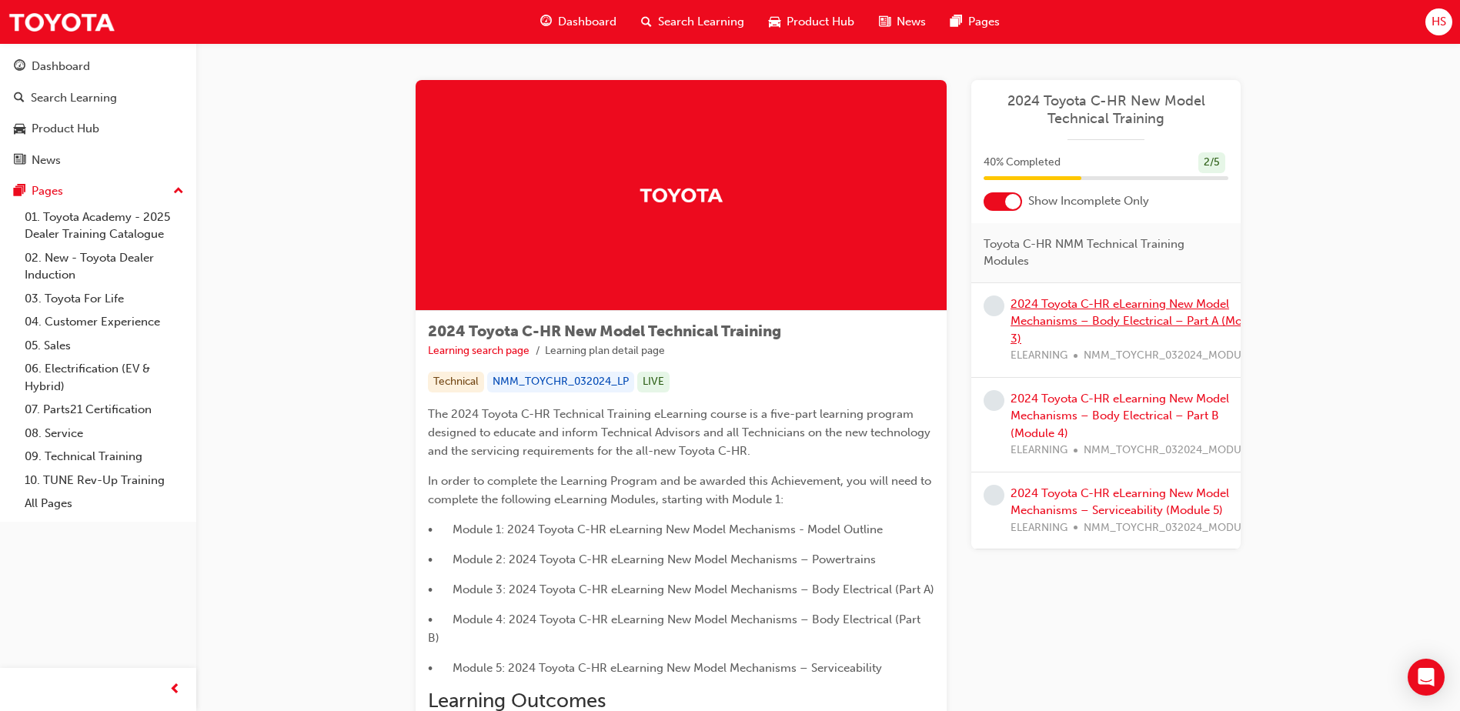
click at [1158, 306] on link "2024 Toyota C-HR eLearning New Model Mechanisms – Body Electrical – Part A (Mod…" at bounding box center [1138, 321] width 255 height 48
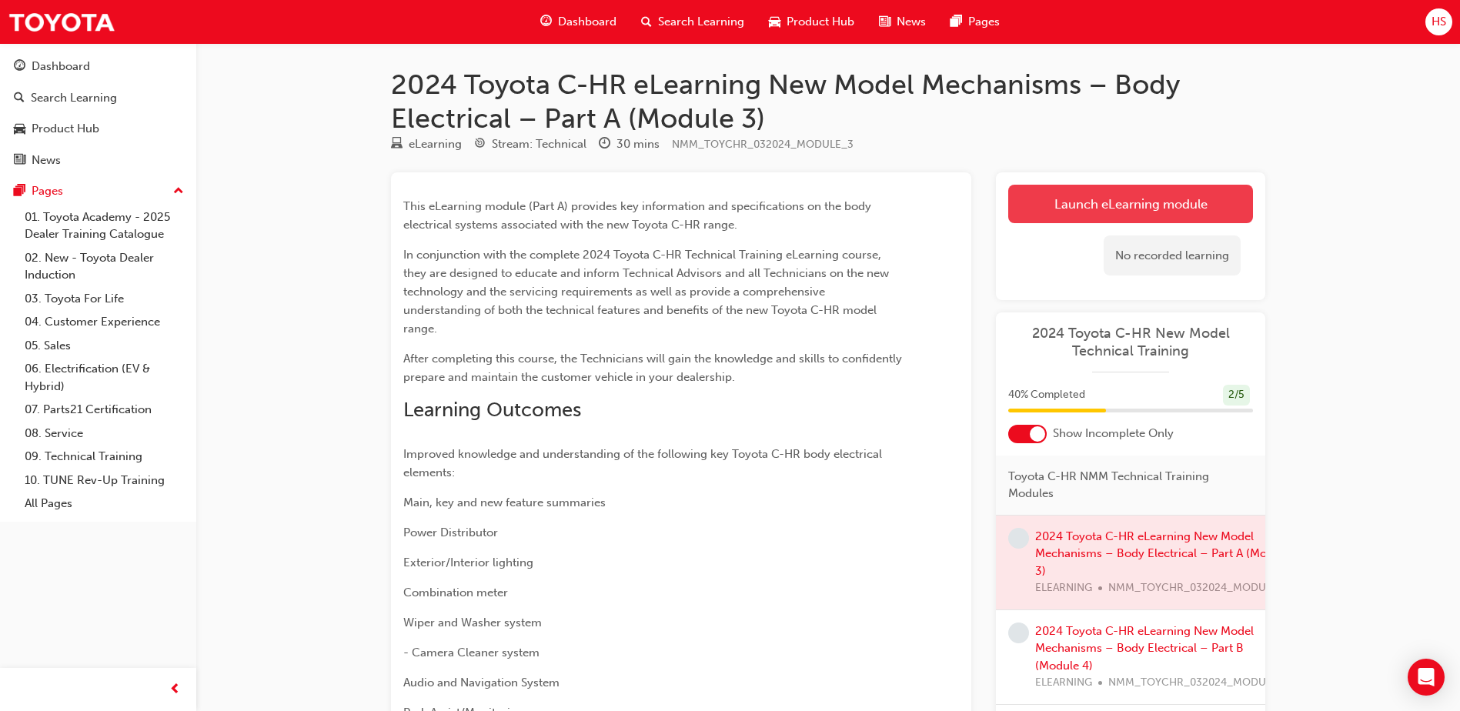
click at [1124, 204] on link "Launch eLearning module" at bounding box center [1130, 204] width 245 height 38
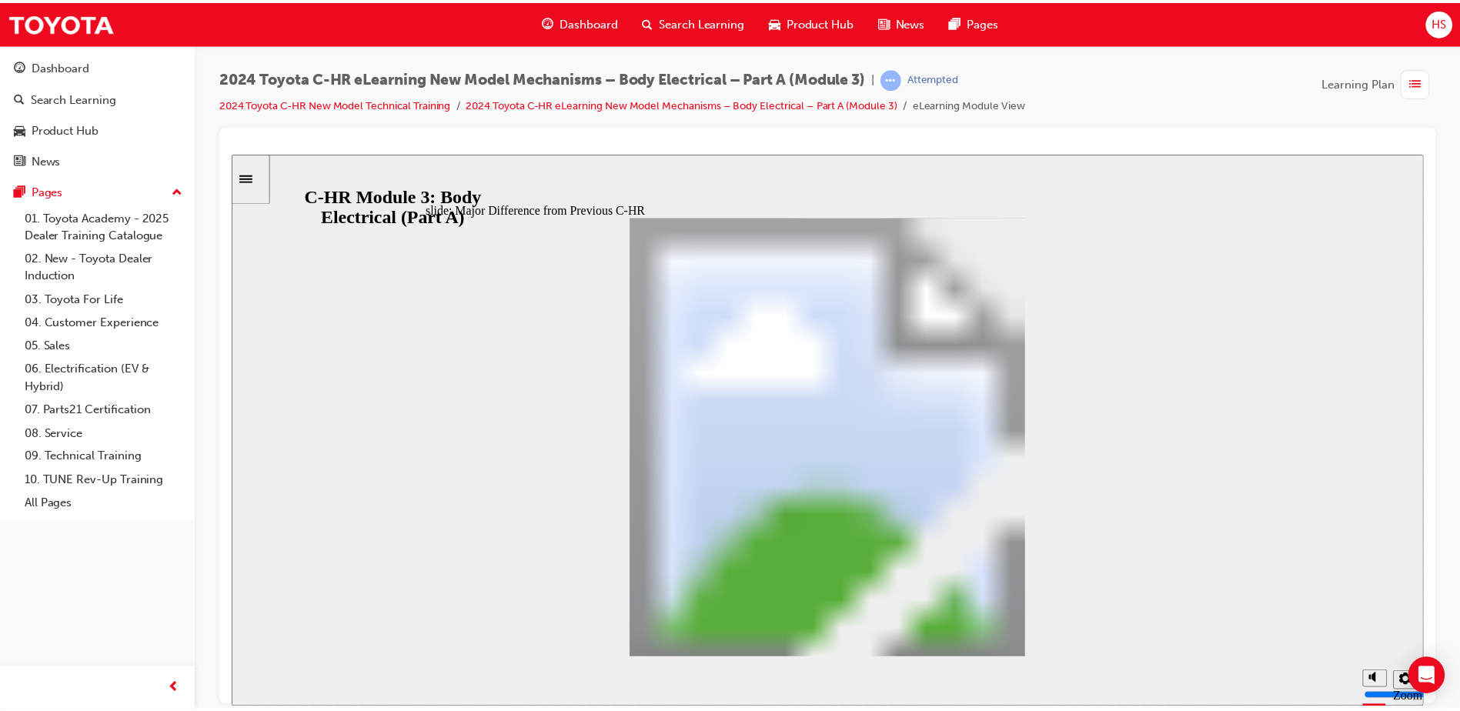
scroll to position [1293, 0]
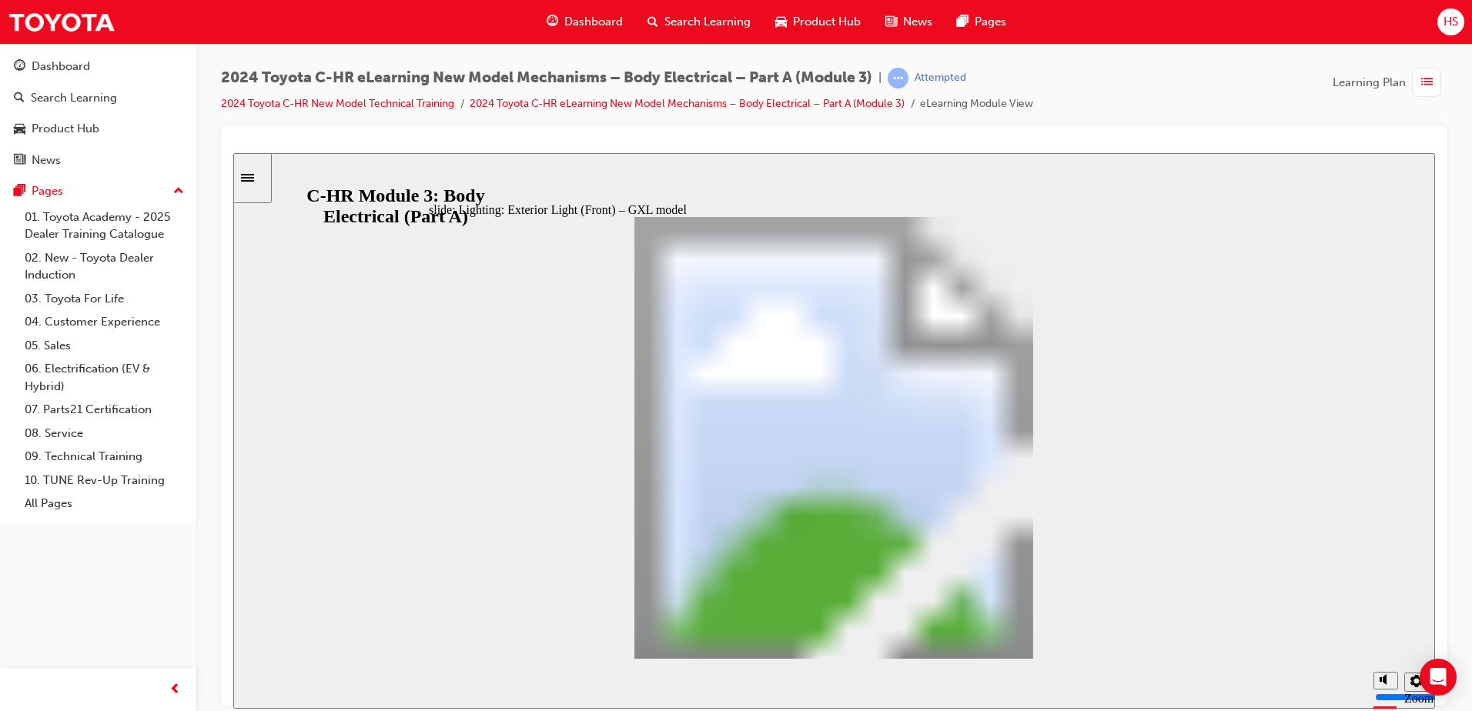
click at [72, 62] on div "Dashboard" at bounding box center [61, 67] width 59 height 18
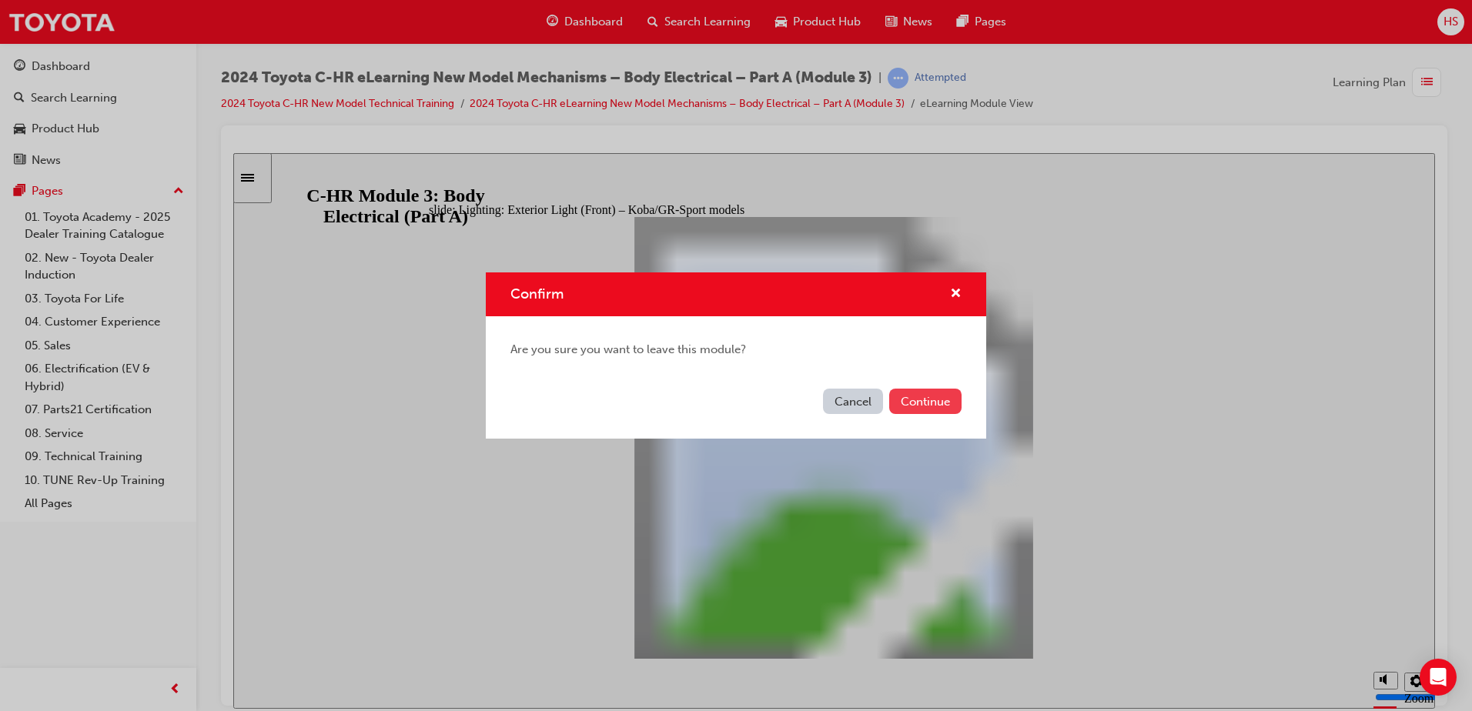
click at [898, 398] on button "Continue" at bounding box center [925, 401] width 72 height 25
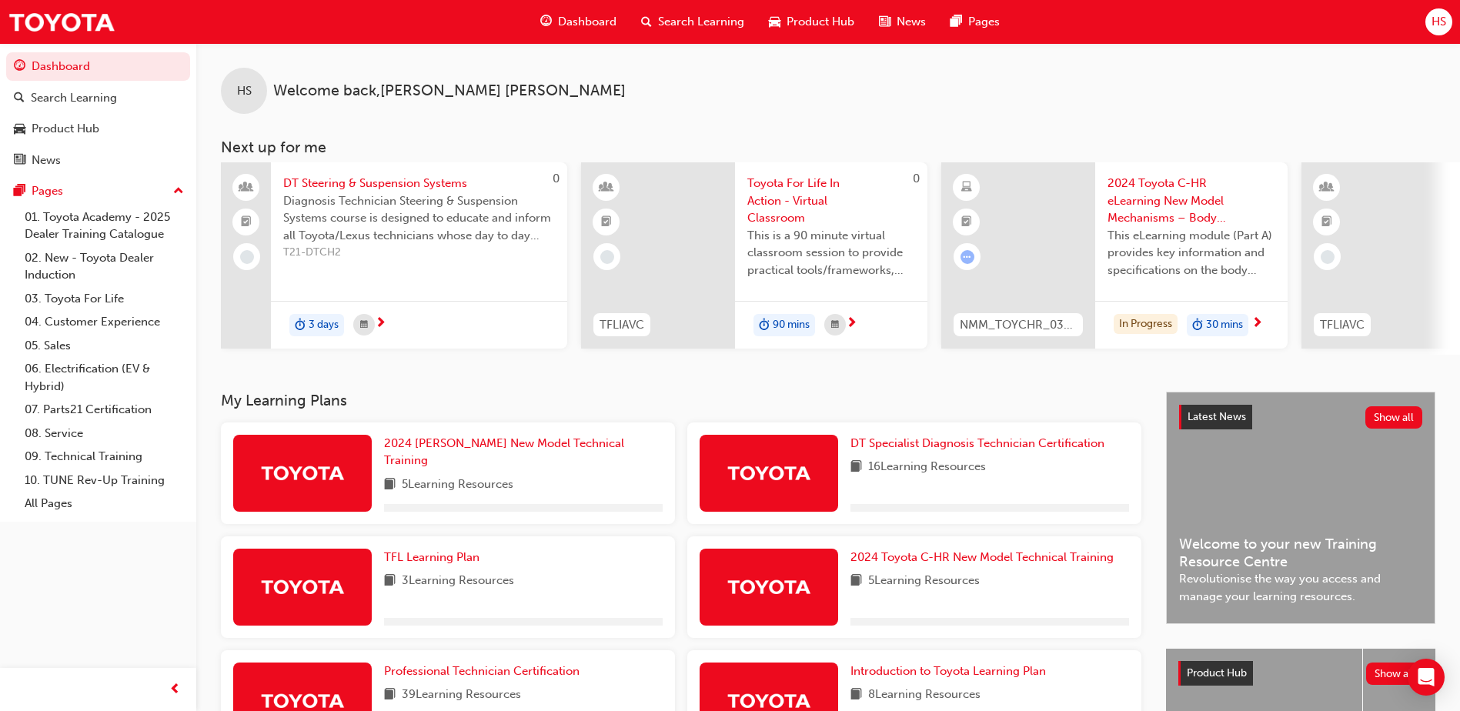
click at [1433, 20] on span "HS" at bounding box center [1439, 22] width 15 height 18
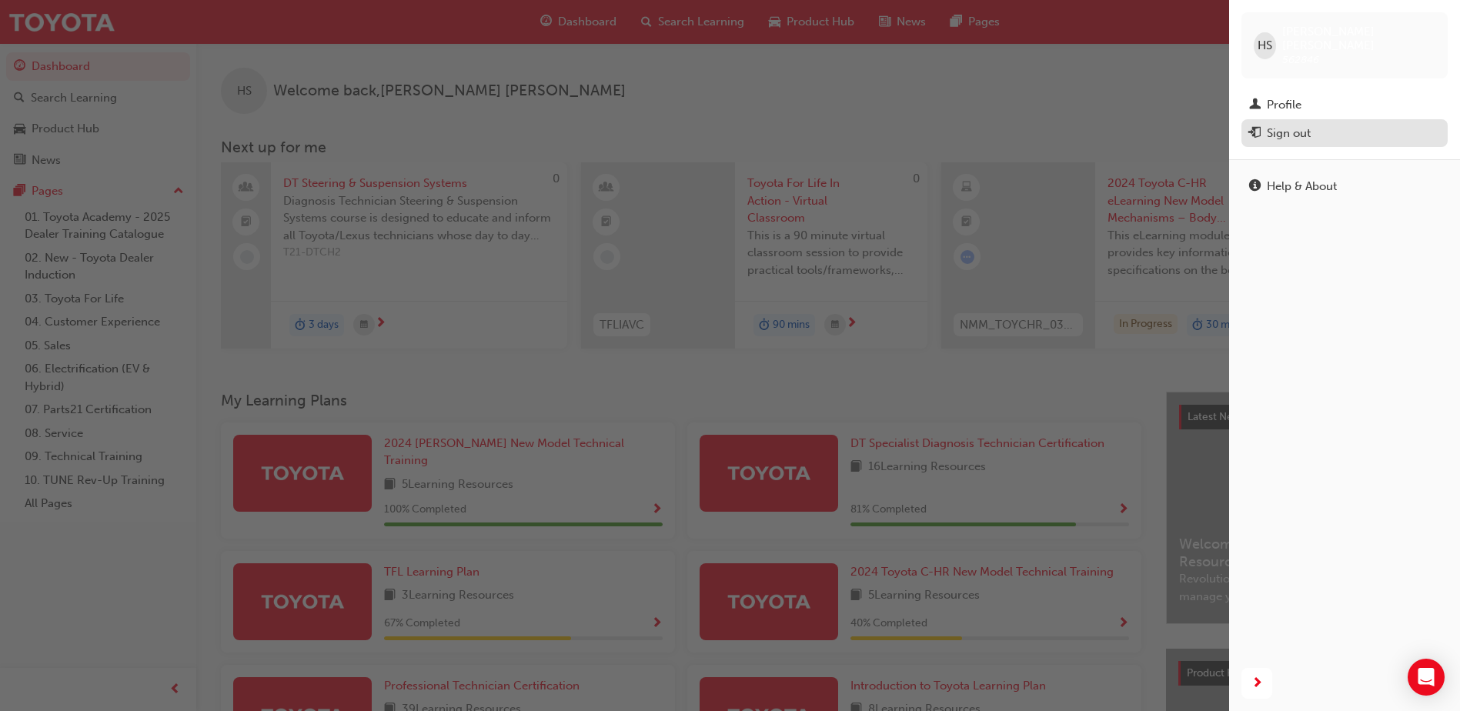
click at [1292, 125] on div "Sign out" at bounding box center [1289, 134] width 44 height 18
